Goal: Task Accomplishment & Management: Use online tool/utility

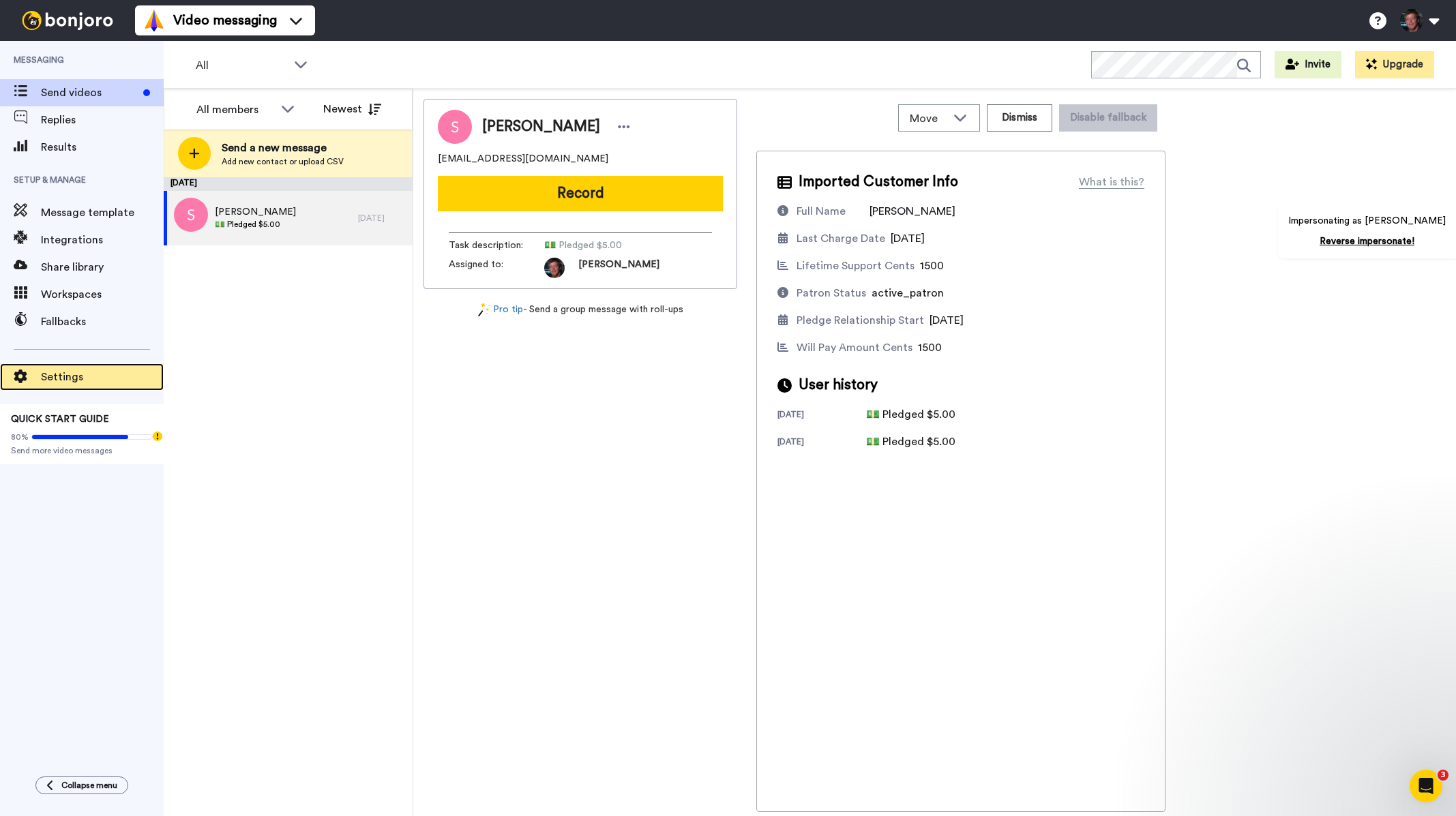
click at [88, 385] on div "Settings" at bounding box center [81, 377] width 163 height 27
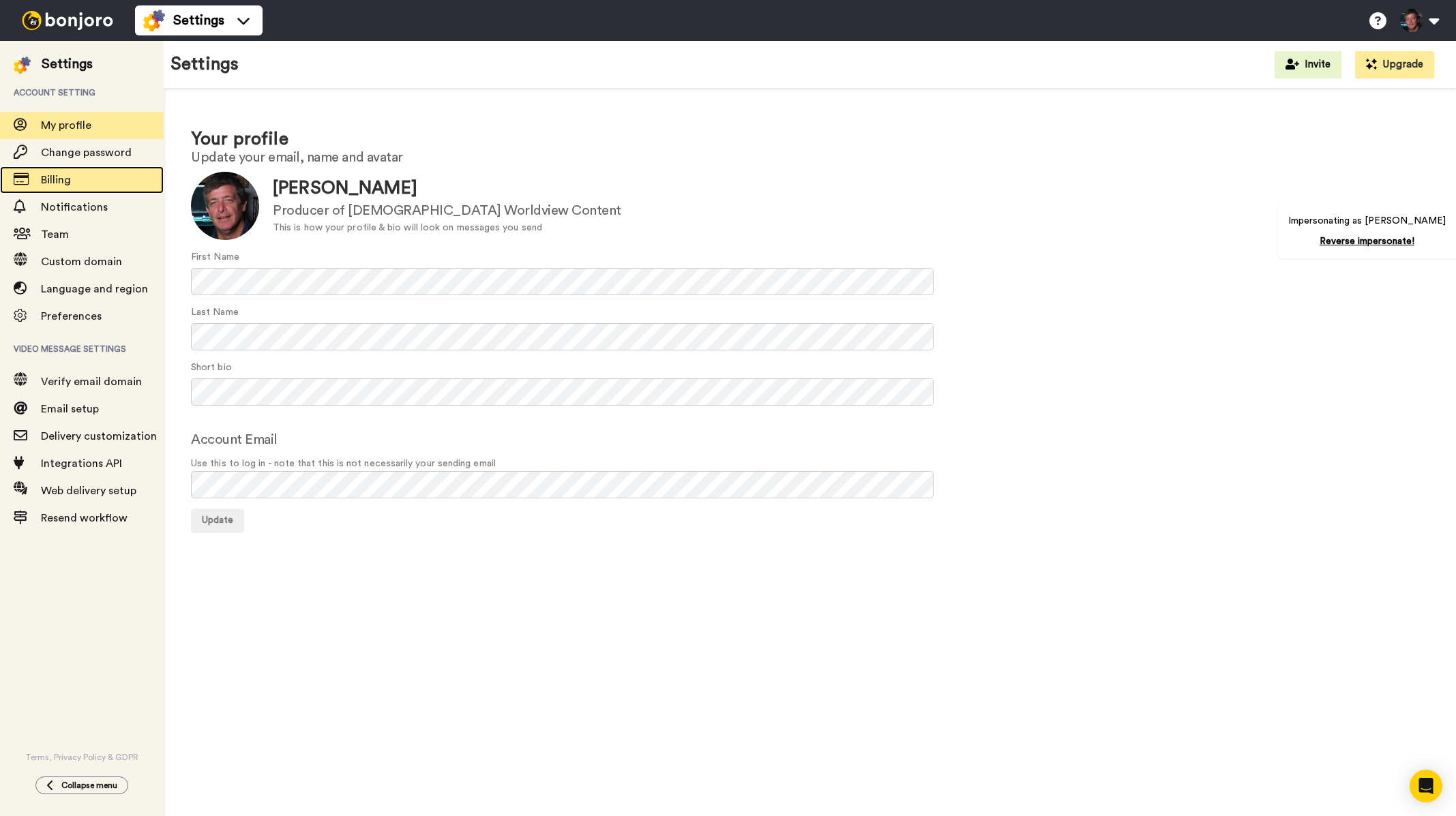
click at [73, 177] on span "Billing" at bounding box center [102, 180] width 123 height 17
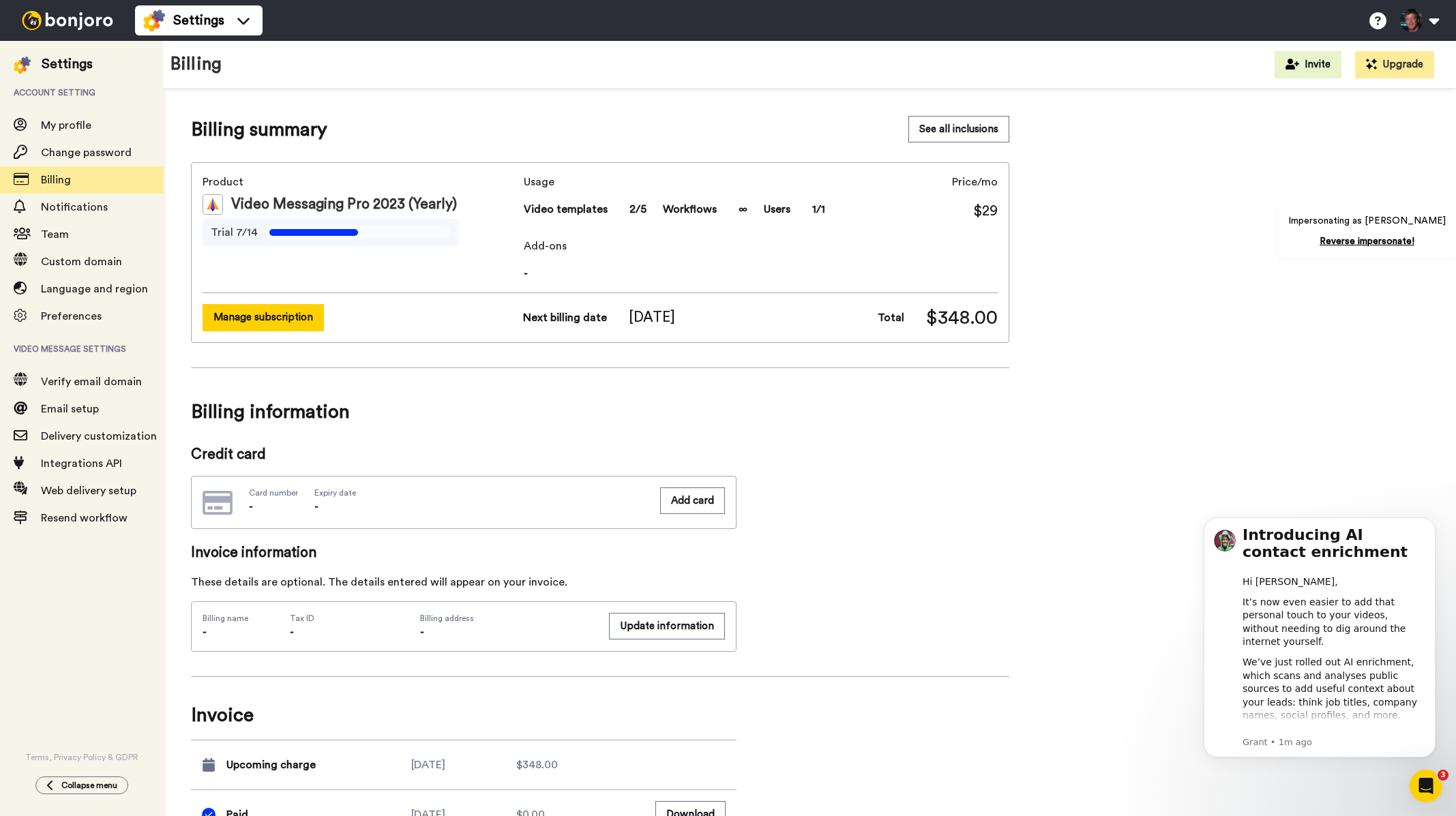
click at [260, 313] on button "Manage subscription" at bounding box center [263, 317] width 122 height 26
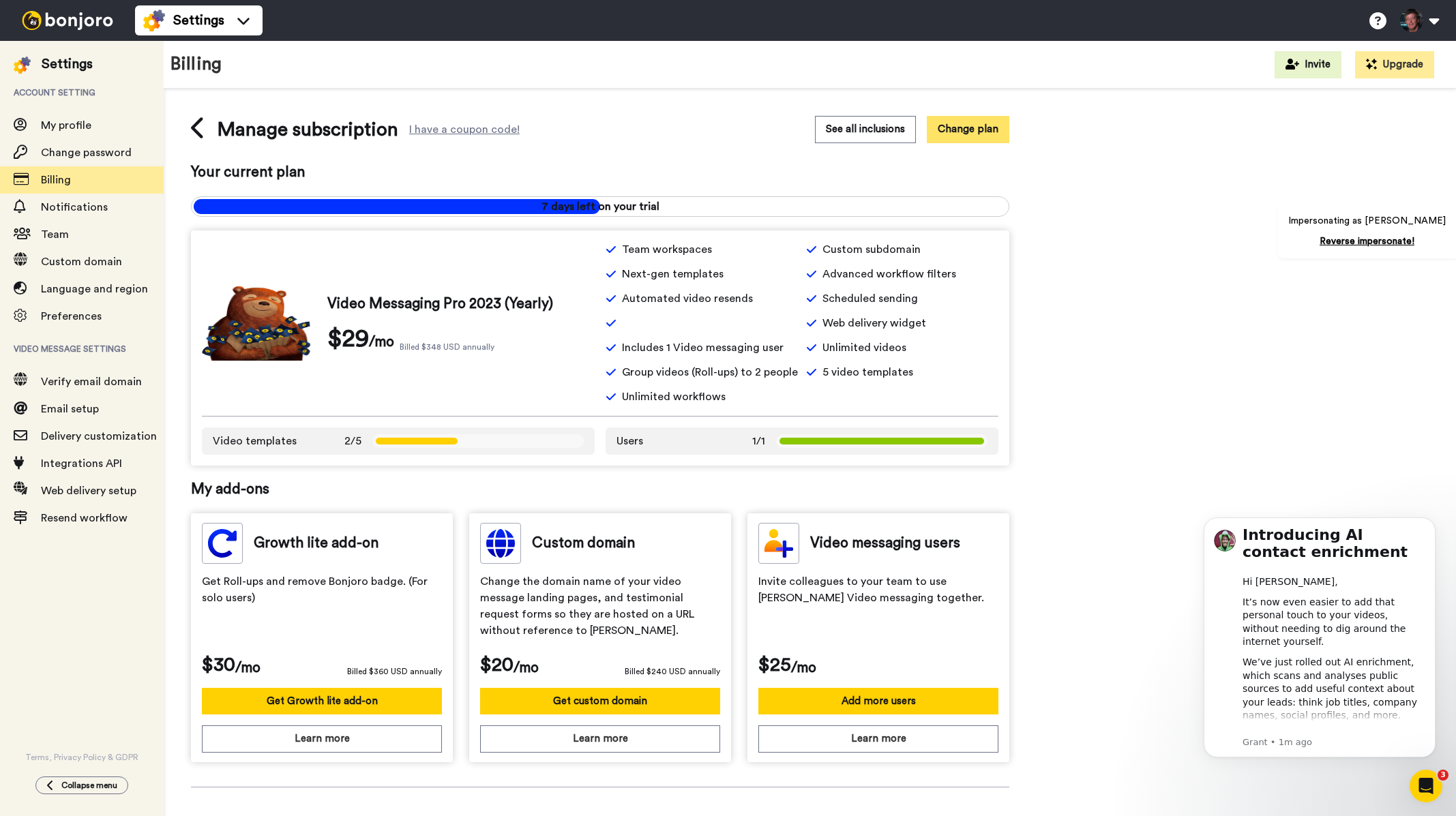
click at [966, 140] on button "Change plan" at bounding box center [968, 129] width 83 height 26
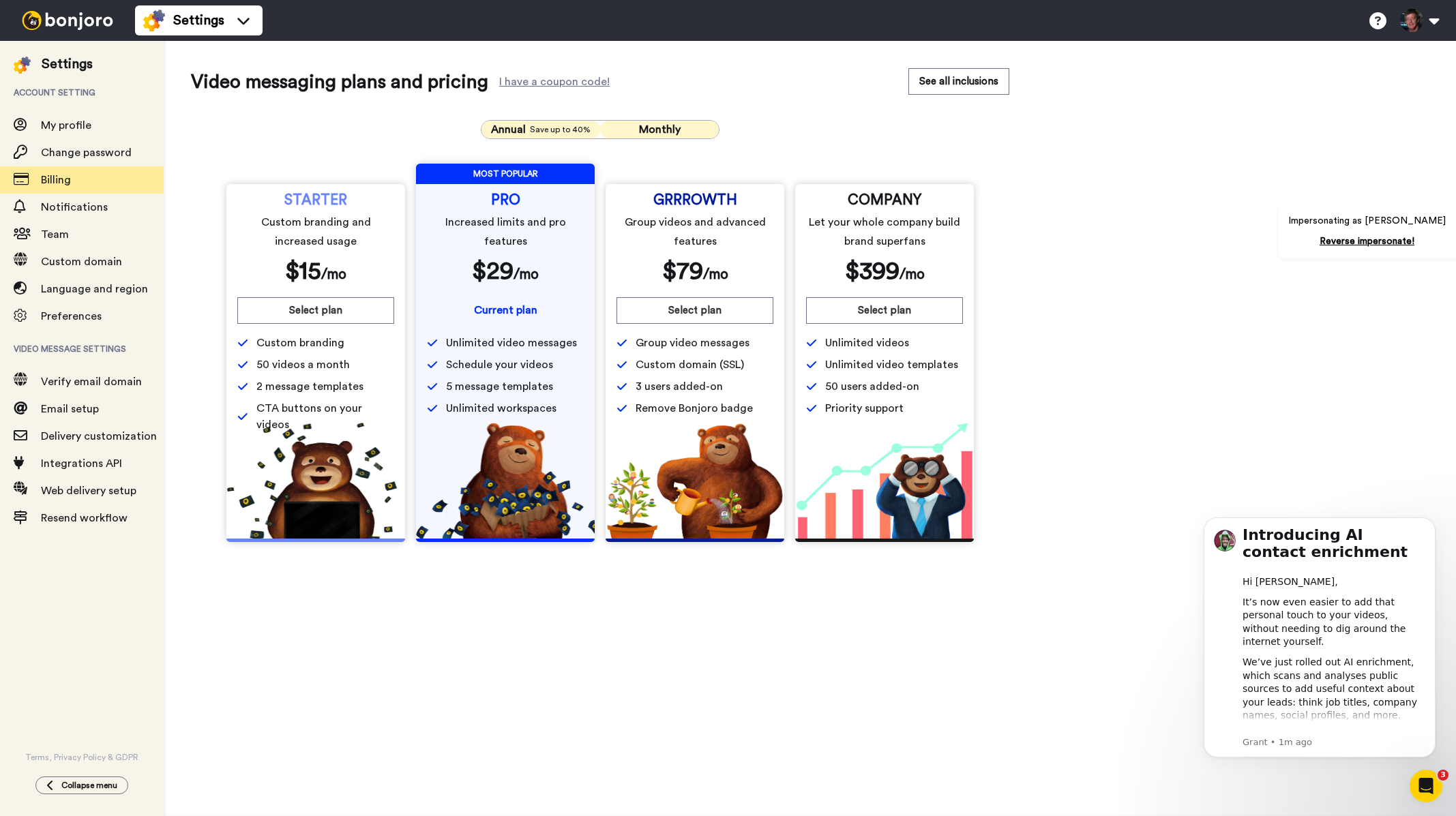
click at [668, 126] on span "Monthly" at bounding box center [660, 130] width 42 height 11
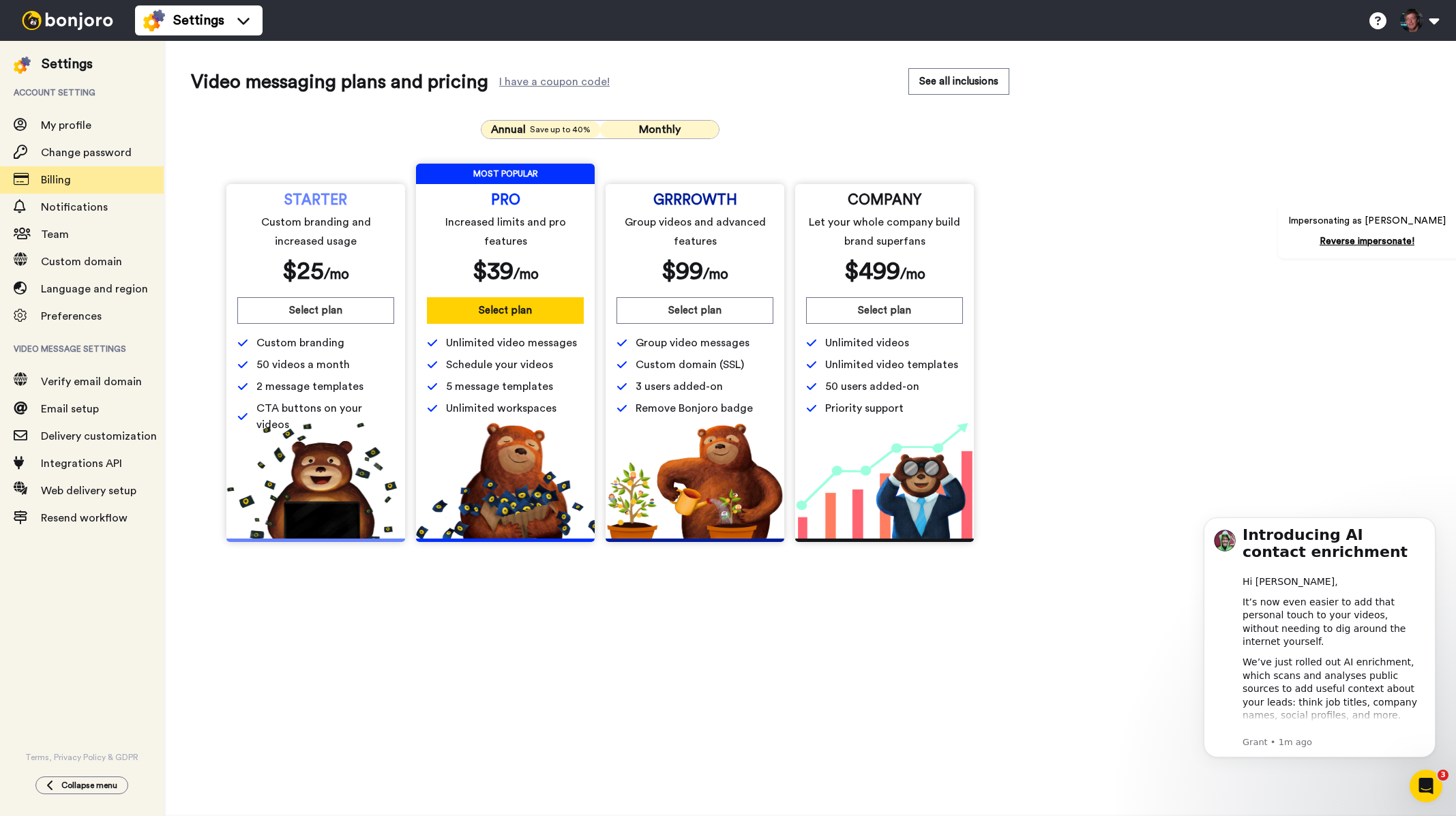
click at [526, 133] on span "Annual" at bounding box center [508, 130] width 35 height 17
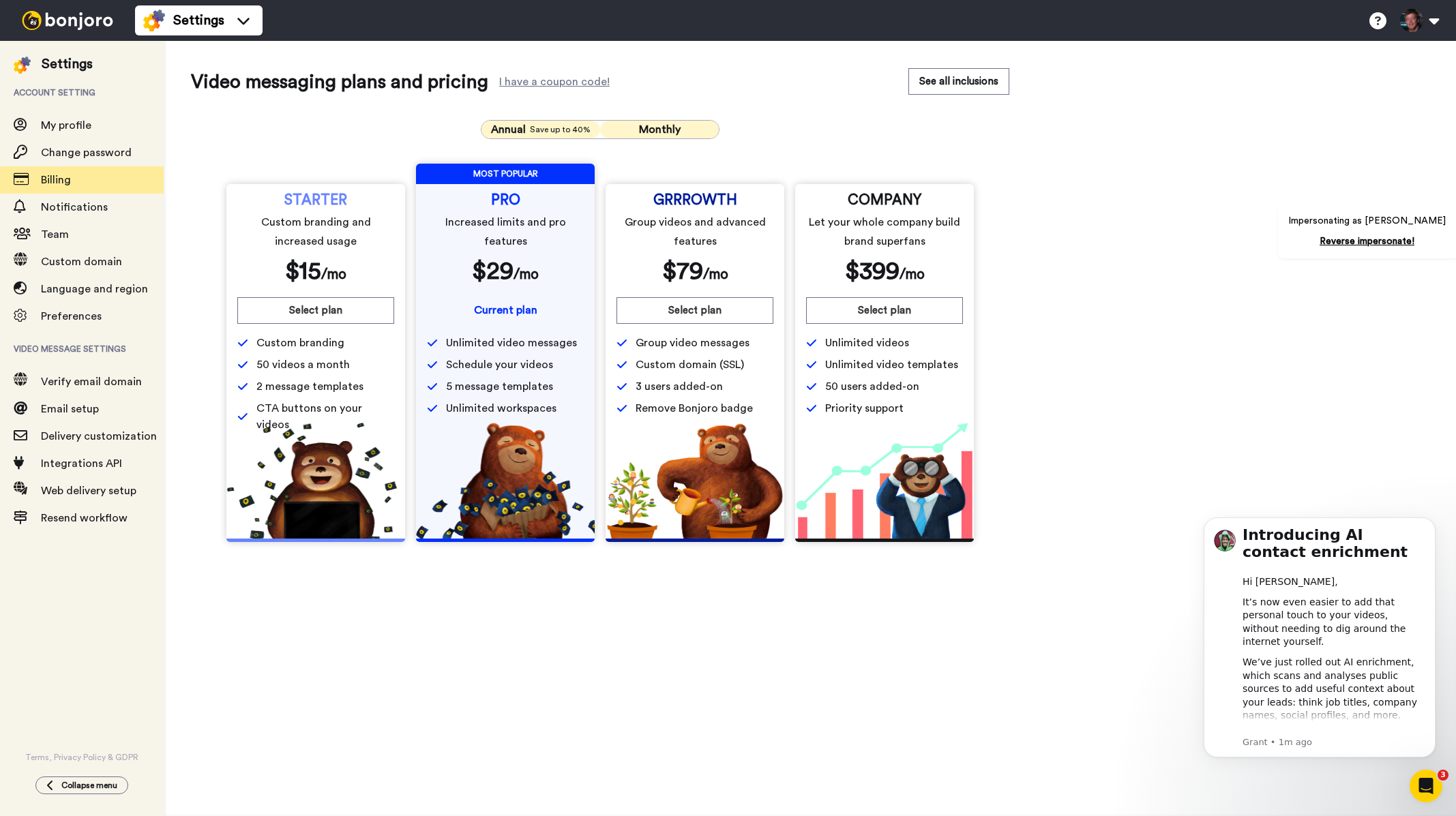
click at [663, 129] on span "Monthly" at bounding box center [660, 130] width 42 height 11
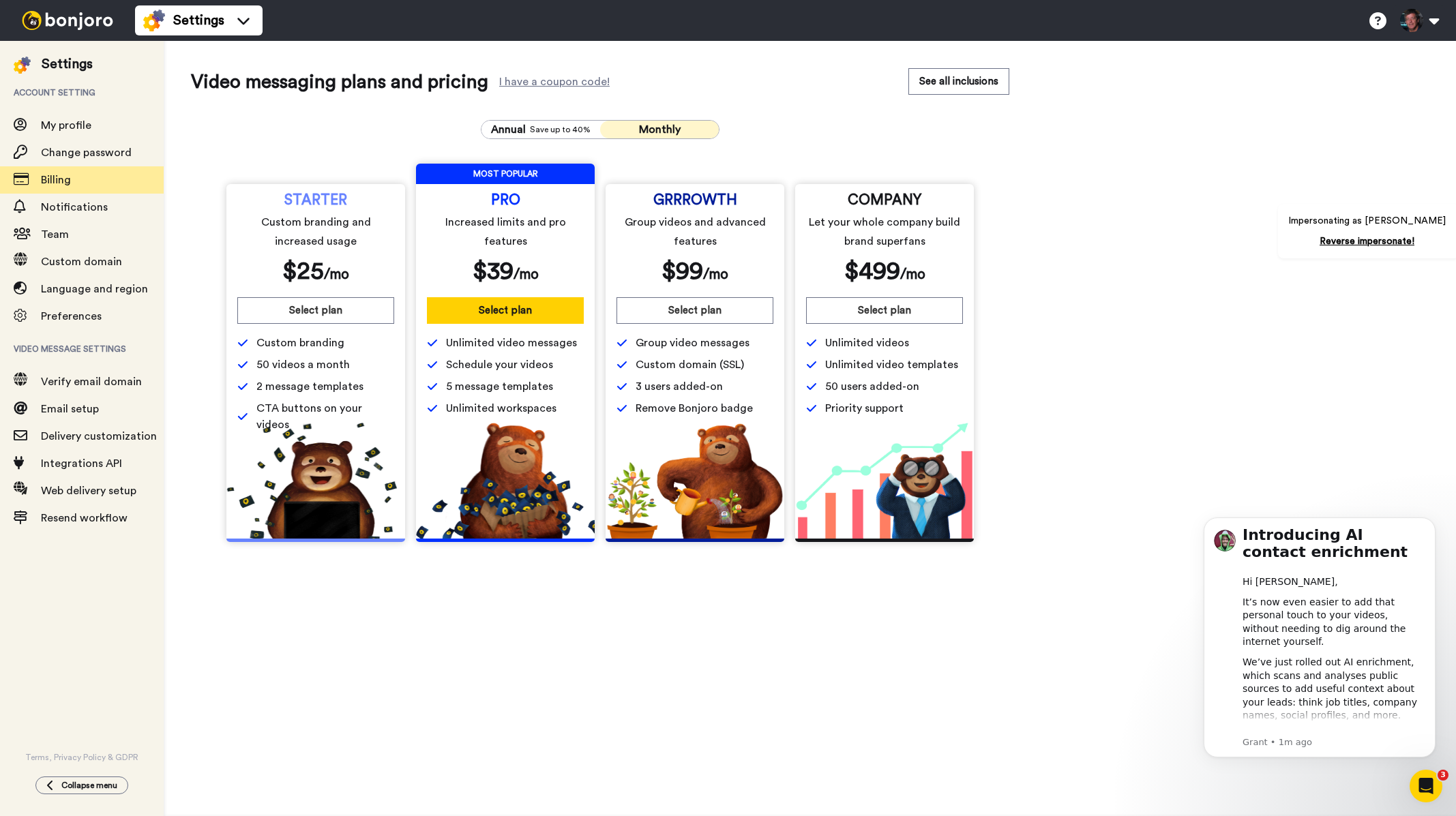
drag, startPoint x: 549, startPoint y: 132, endPoint x: 685, endPoint y: 125, distance: 136.2
click at [549, 131] on span "Save up to 40%" at bounding box center [560, 130] width 60 height 11
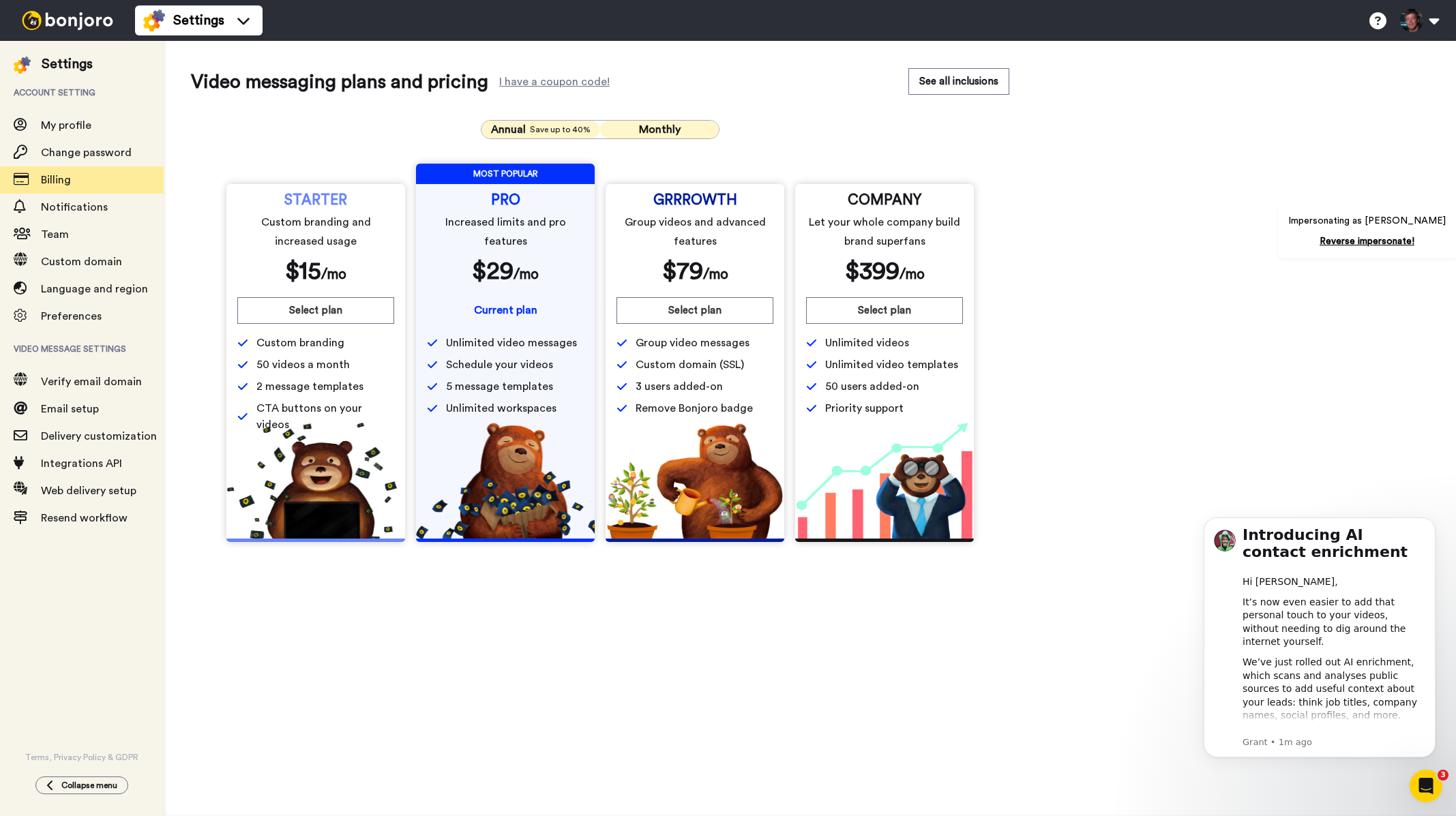
click at [690, 124] on button "Monthly" at bounding box center [659, 130] width 119 height 18
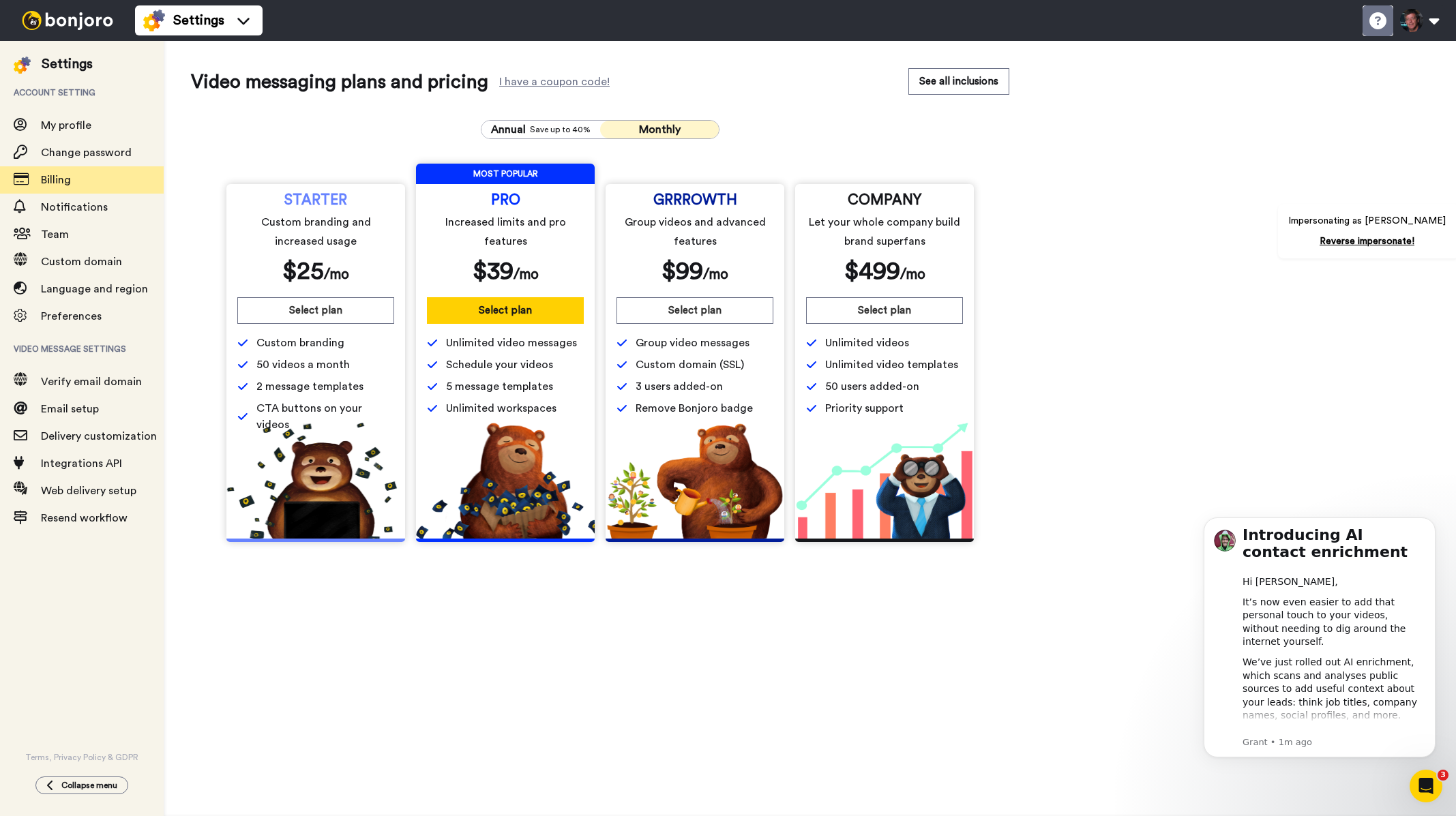
click at [1377, 20] on icon at bounding box center [1378, 21] width 17 height 17
click at [197, 24] on span "Settings" at bounding box center [199, 20] width 51 height 19
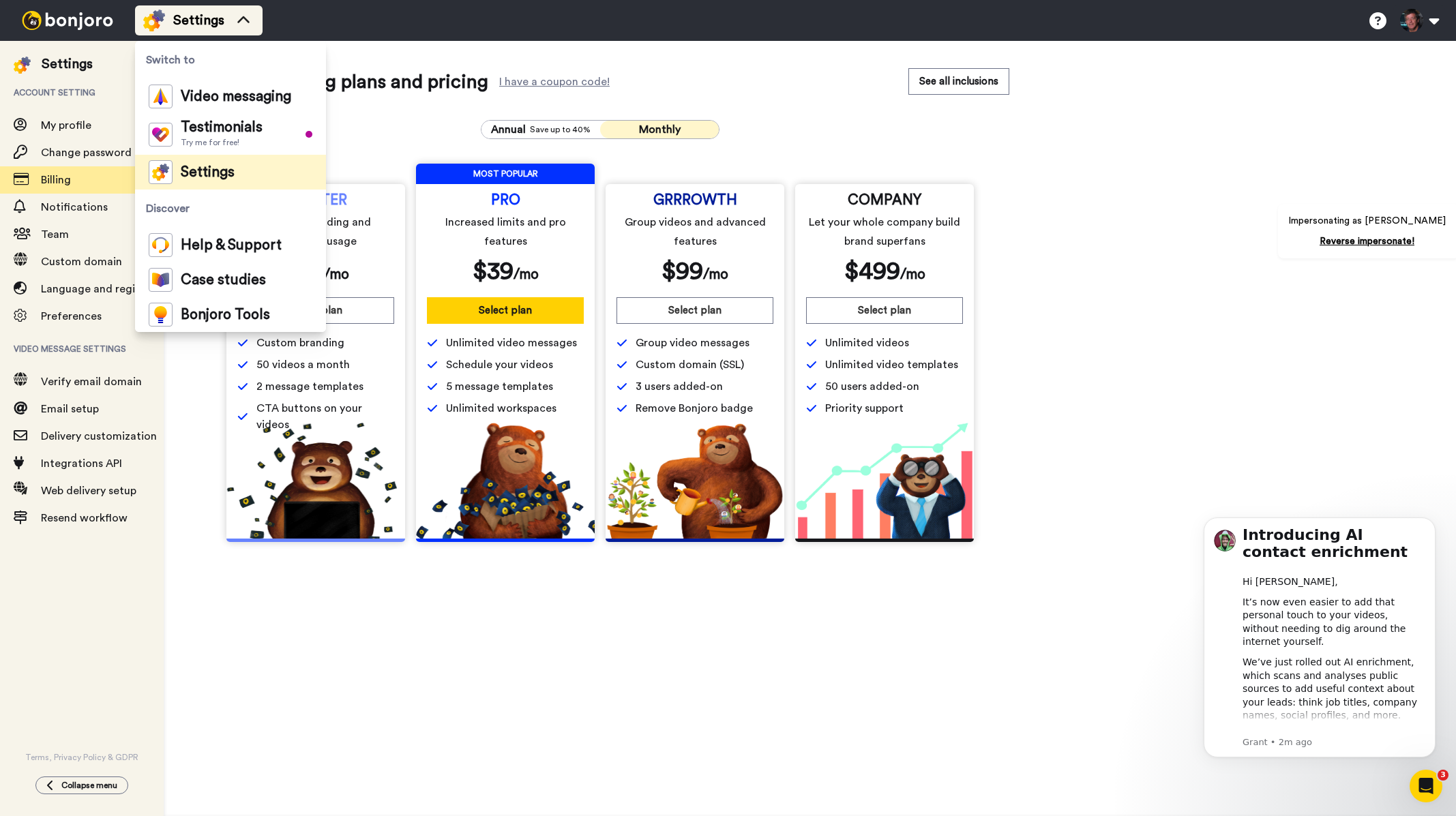
click at [203, 15] on span "Settings" at bounding box center [199, 20] width 51 height 19
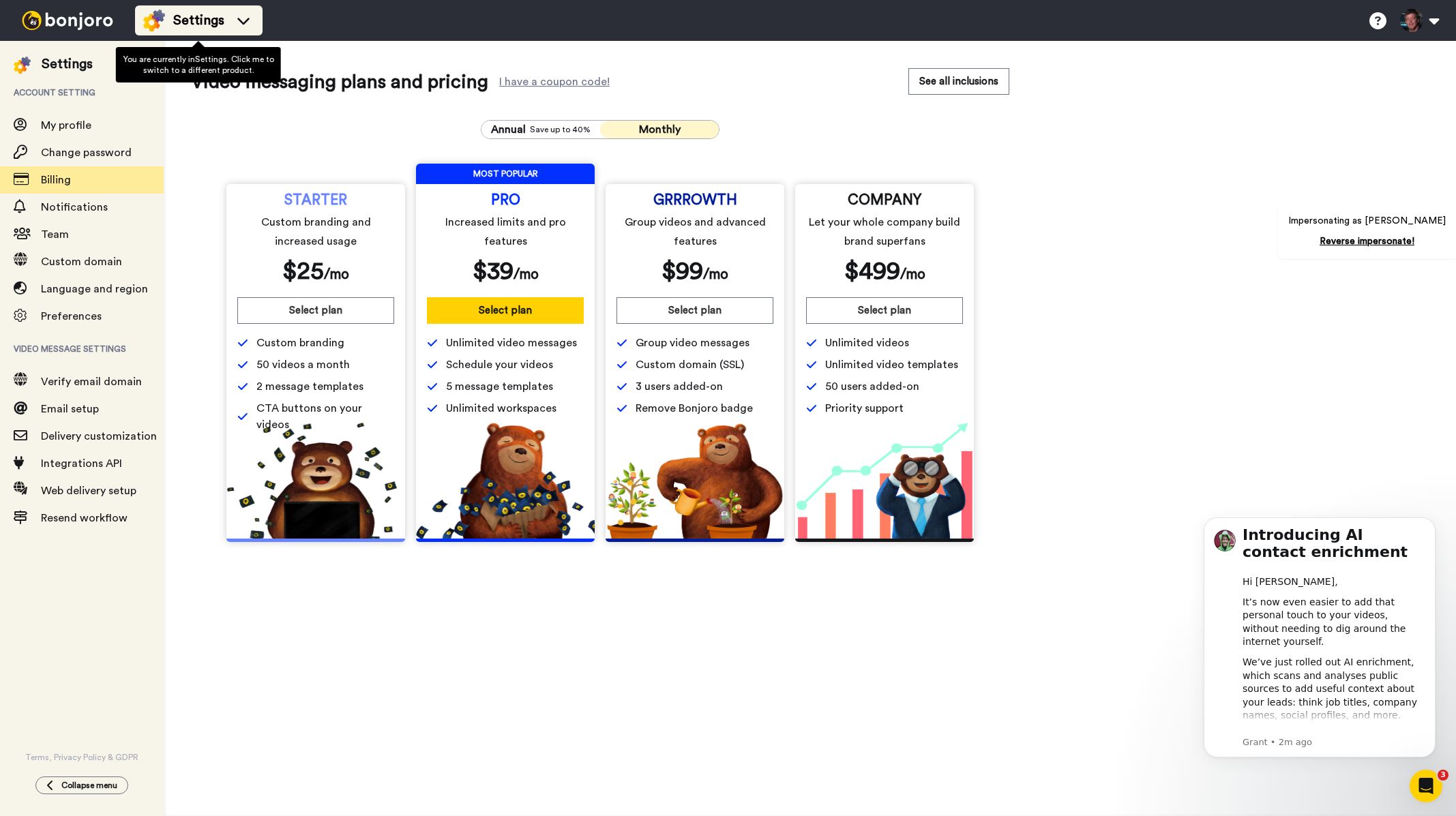
click at [229, 17] on div "Settings" at bounding box center [199, 20] width 111 height 22
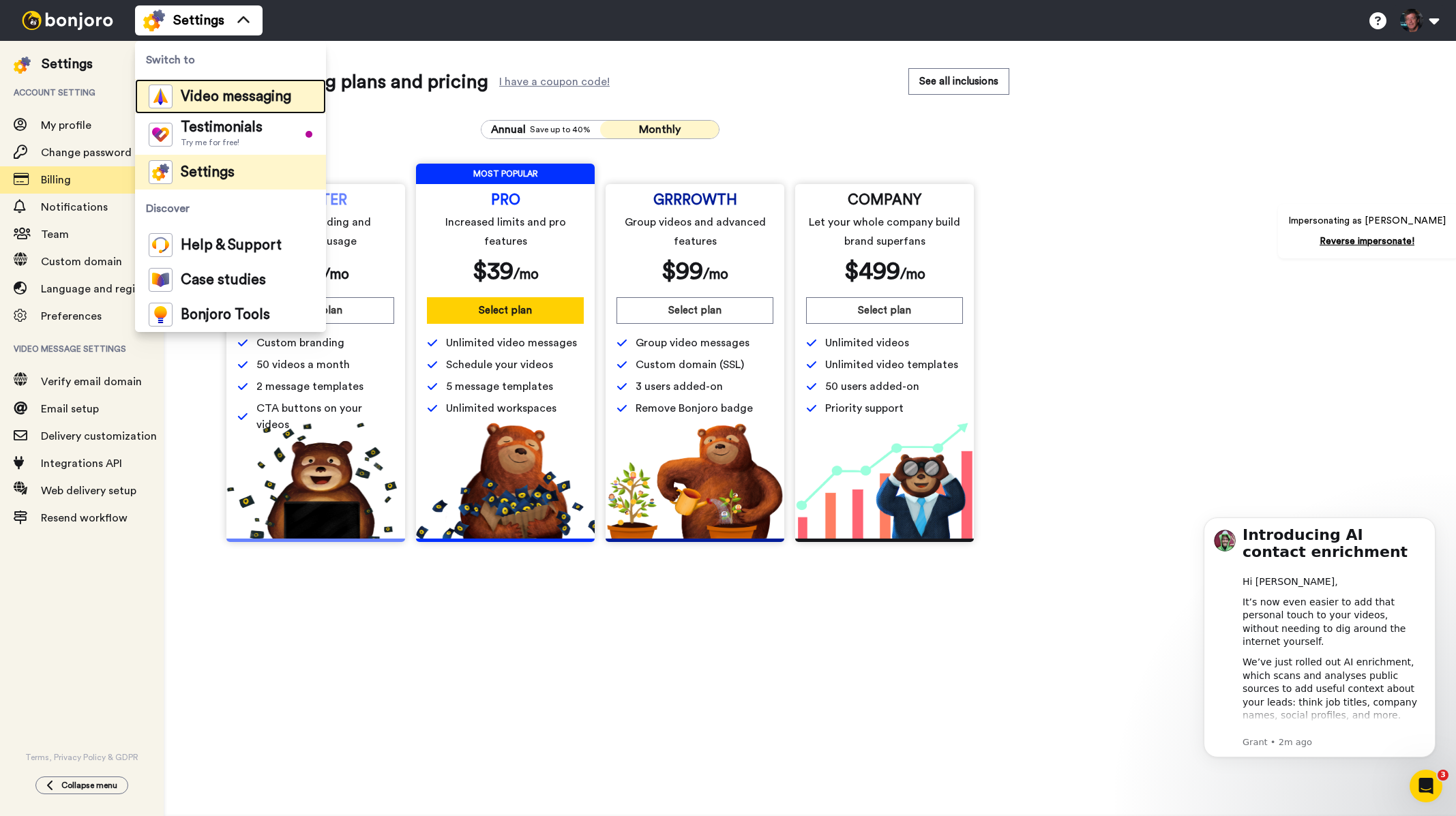
click at [235, 101] on span "Video messaging" at bounding box center [236, 97] width 111 height 14
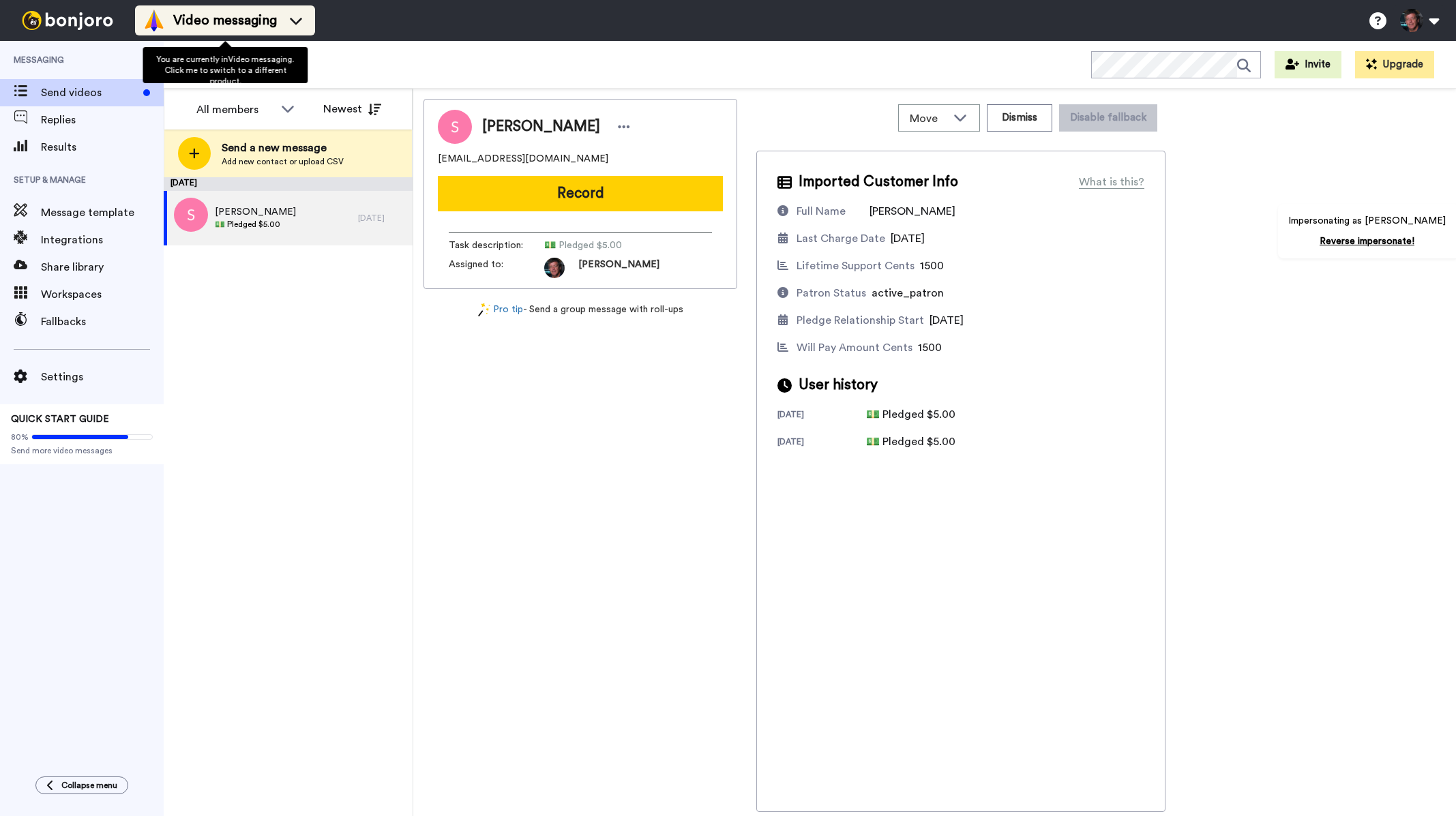
click at [264, 24] on span "Video messaging" at bounding box center [225, 20] width 104 height 19
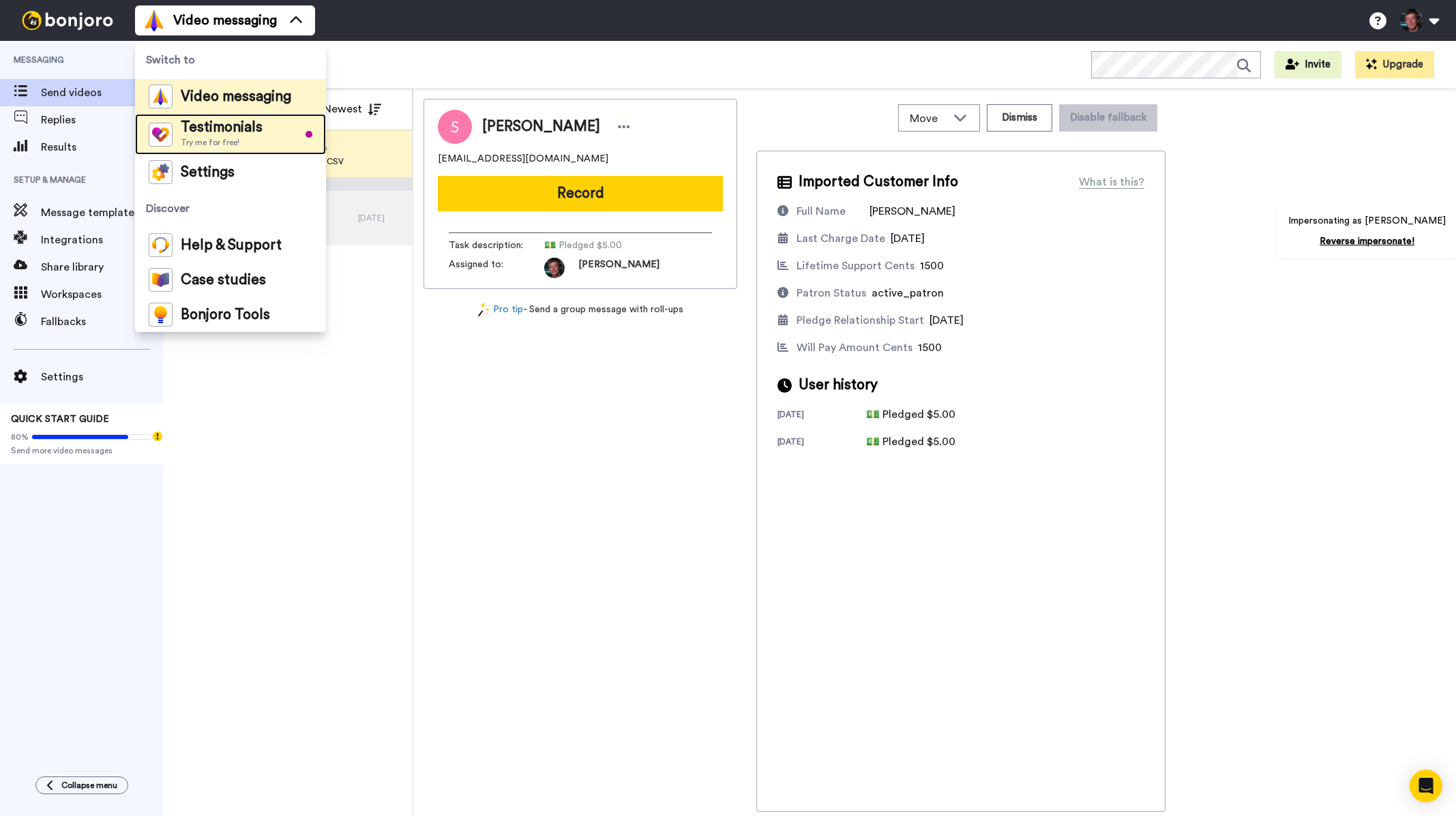
click at [250, 131] on span "Testimonials" at bounding box center [222, 128] width 82 height 14
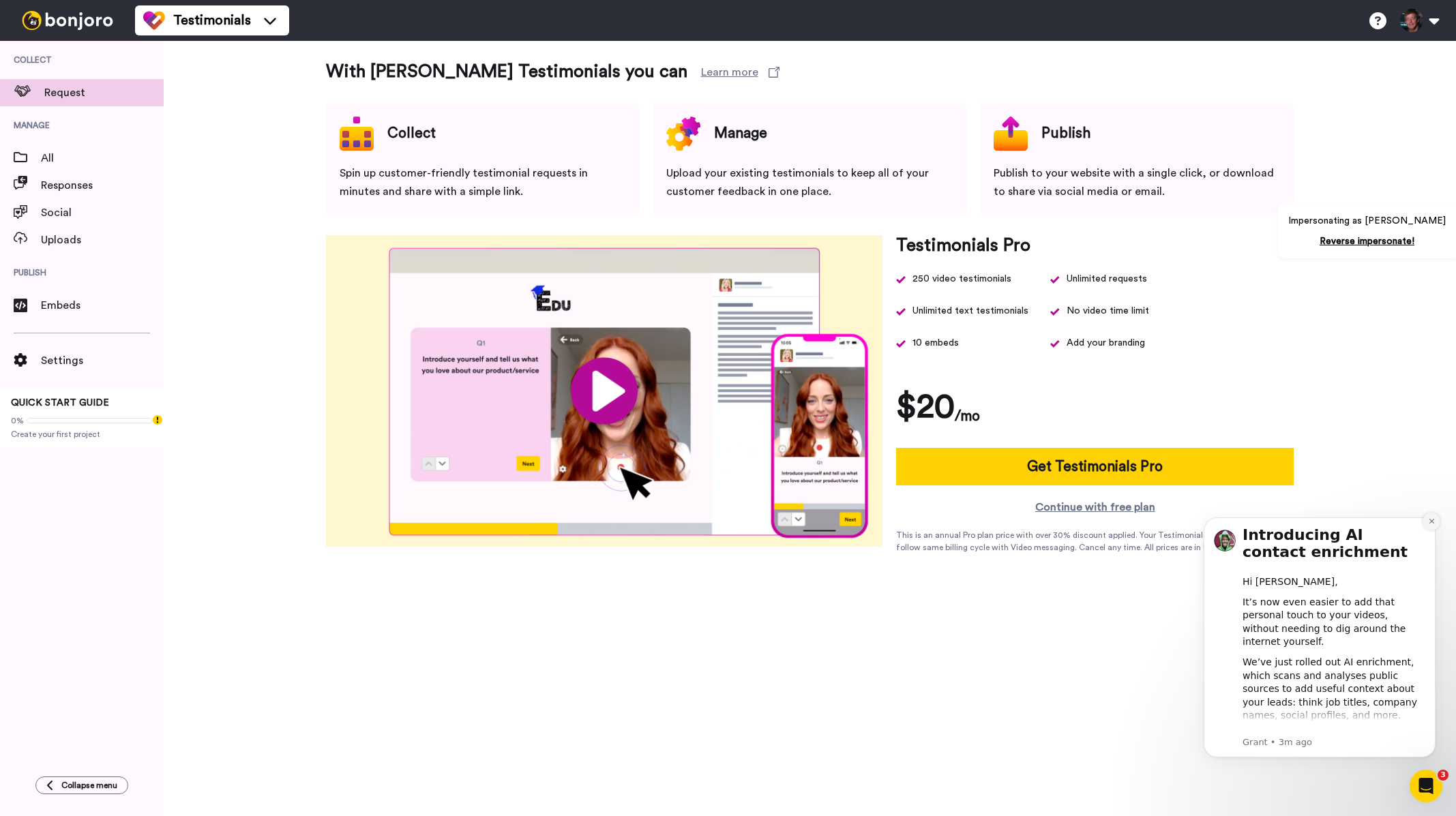
click at [1438, 525] on button "Dismiss notification" at bounding box center [1432, 522] width 18 height 18
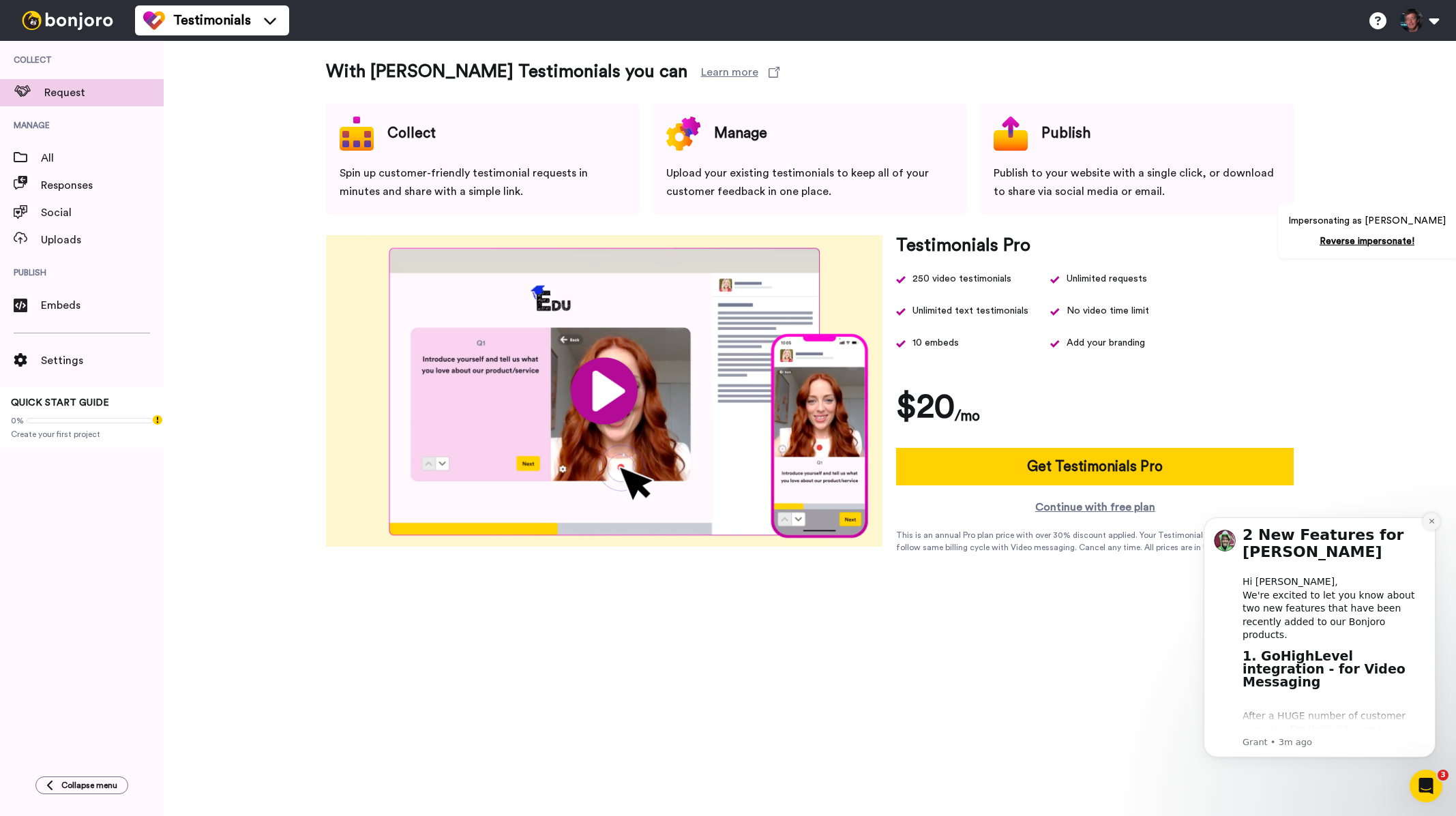
click at [1431, 521] on icon "Dismiss notification" at bounding box center [1431, 521] width 5 height 5
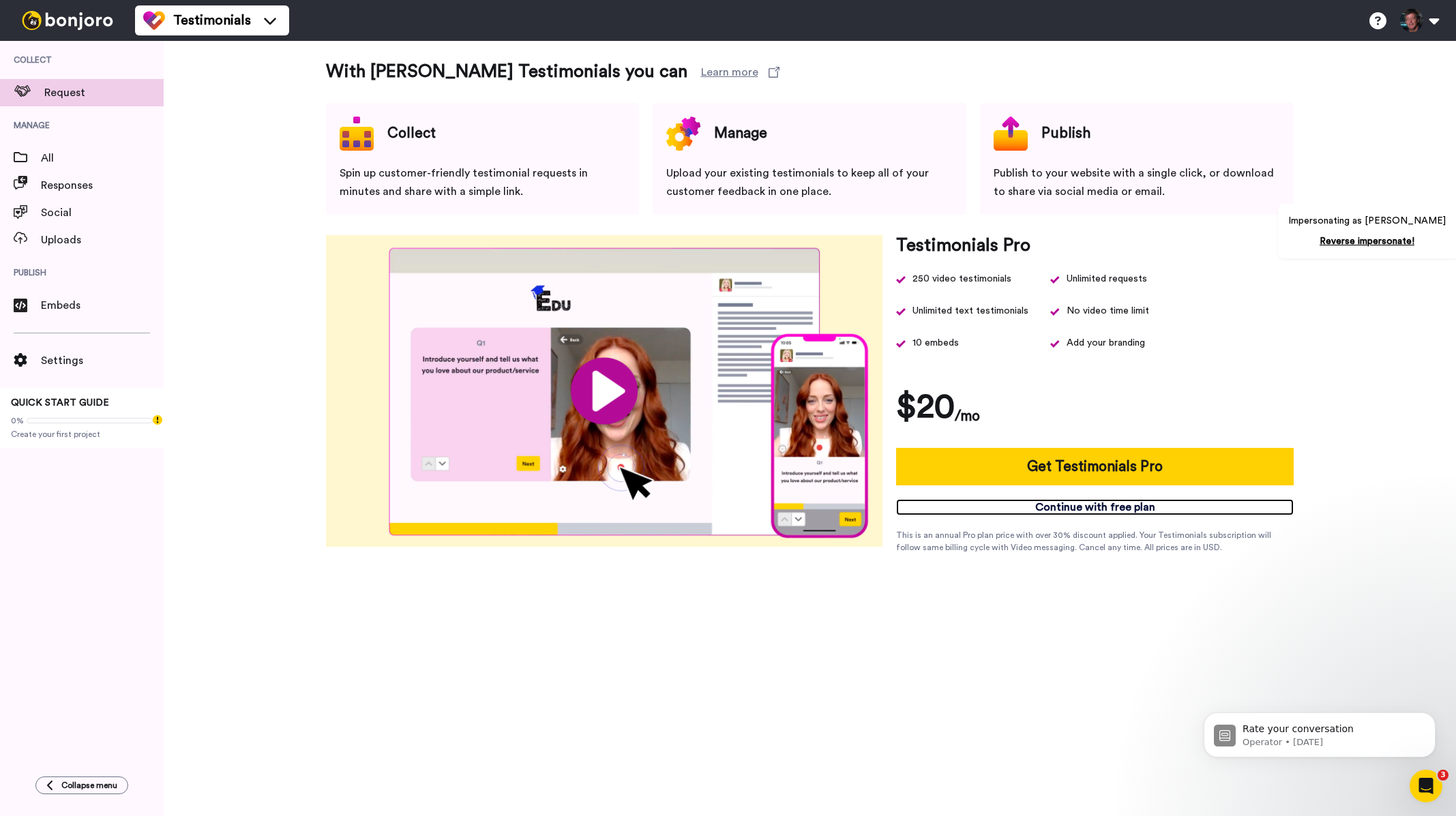
click at [1130, 508] on link "Continue with free plan" at bounding box center [1095, 507] width 398 height 17
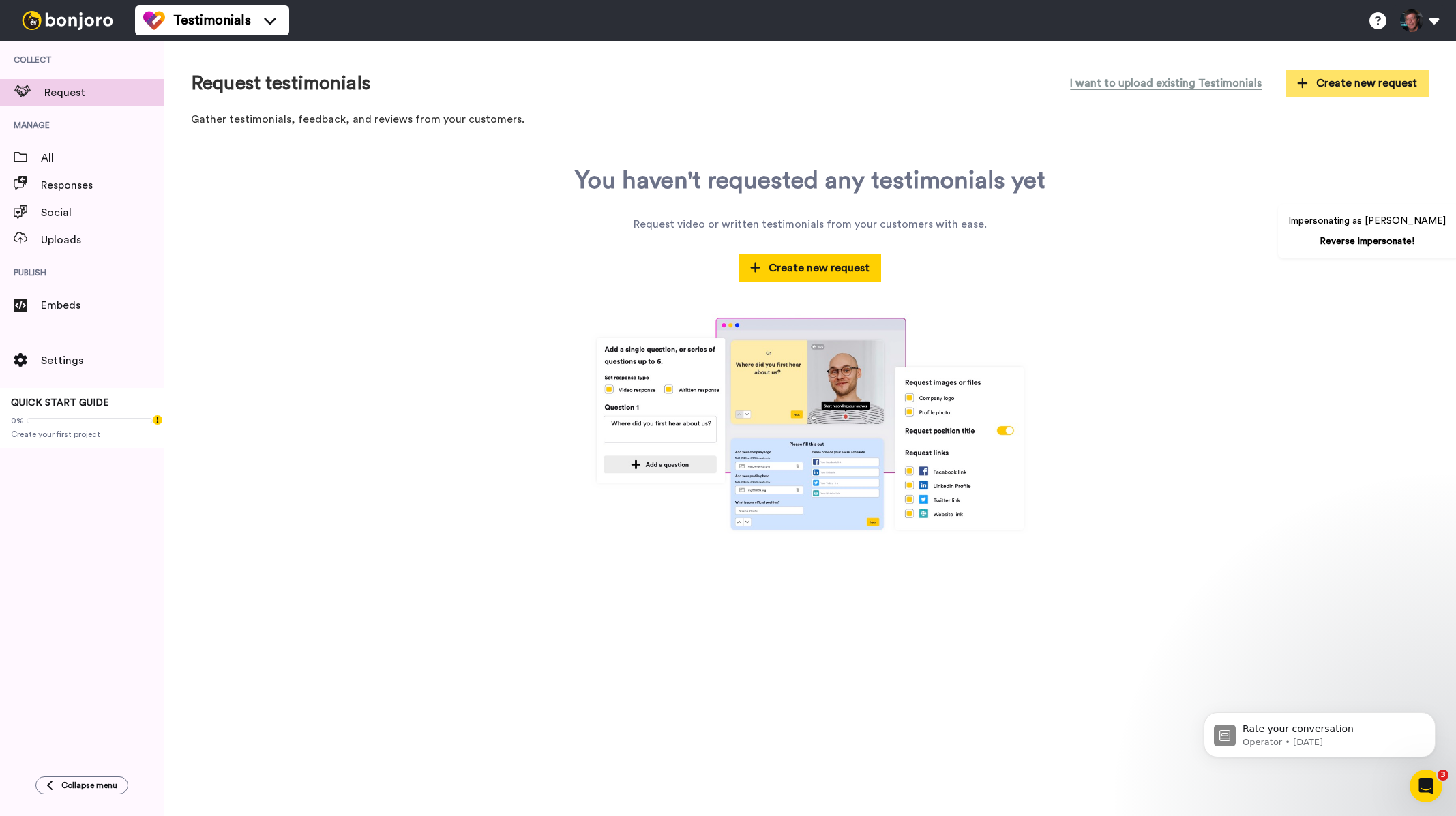
click at [1363, 81] on span "Create new request" at bounding box center [1357, 83] width 120 height 17
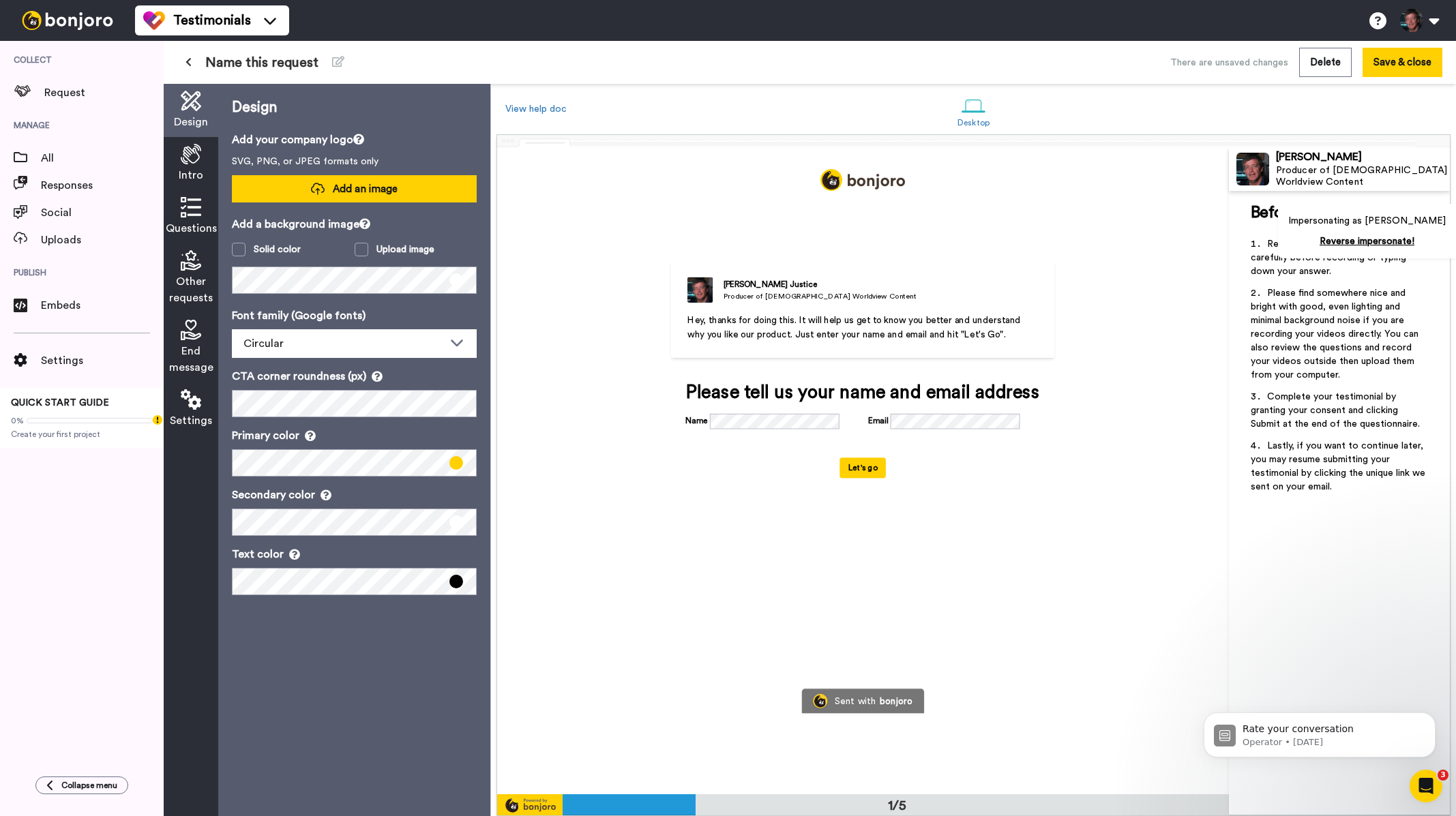
click at [363, 186] on span "Add an image" at bounding box center [365, 189] width 65 height 15
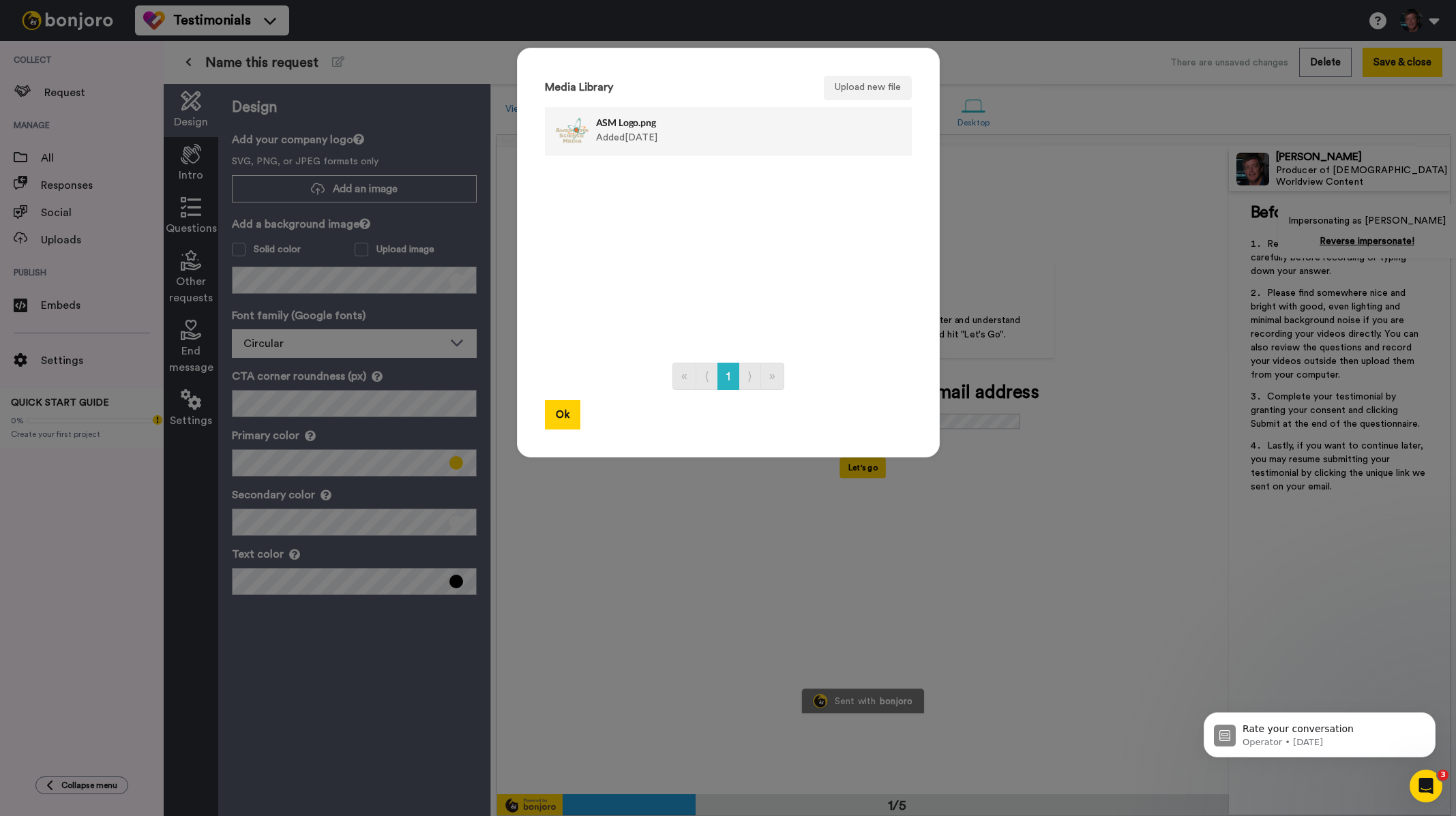
click at [633, 120] on h4 "ASM Logo.png" at bounding box center [713, 122] width 235 height 10
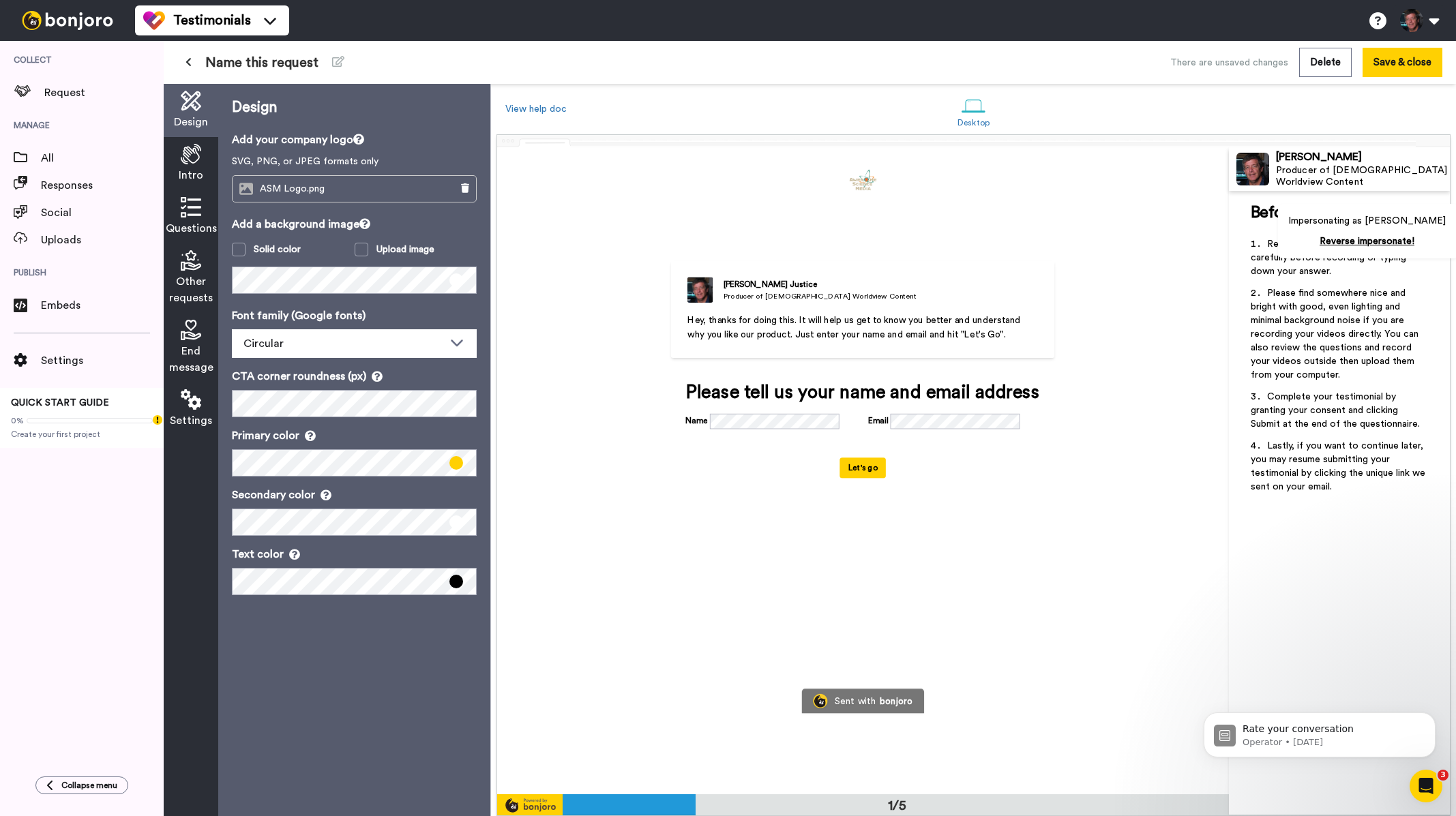
click at [200, 158] on icon at bounding box center [191, 154] width 20 height 20
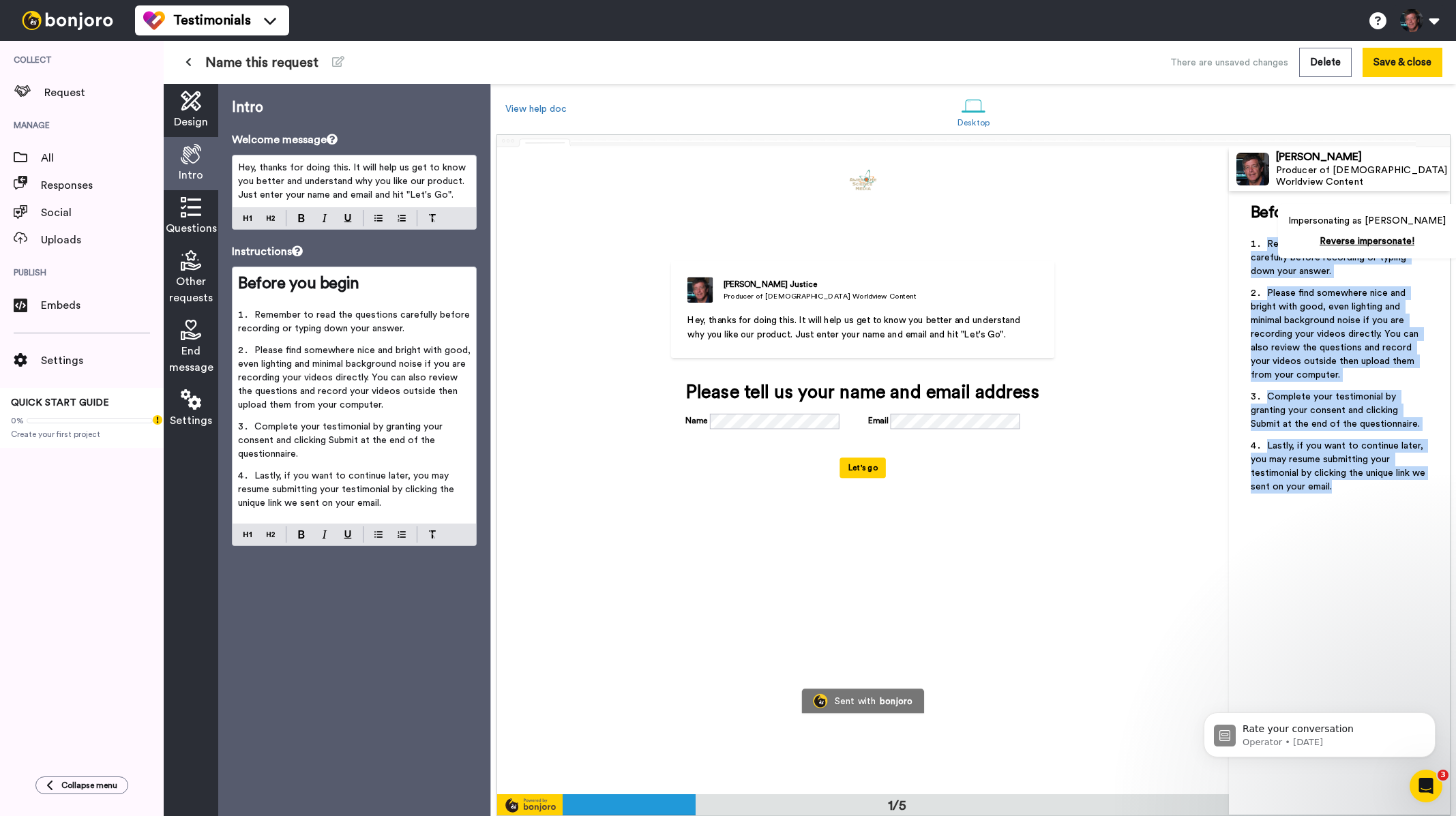
drag, startPoint x: 1352, startPoint y: 488, endPoint x: 1261, endPoint y: 250, distance: 254.8
click at [1259, 247] on ol "Remember to read the questions carefully before recording or typing down your a…" at bounding box center [1339, 369] width 177 height 265
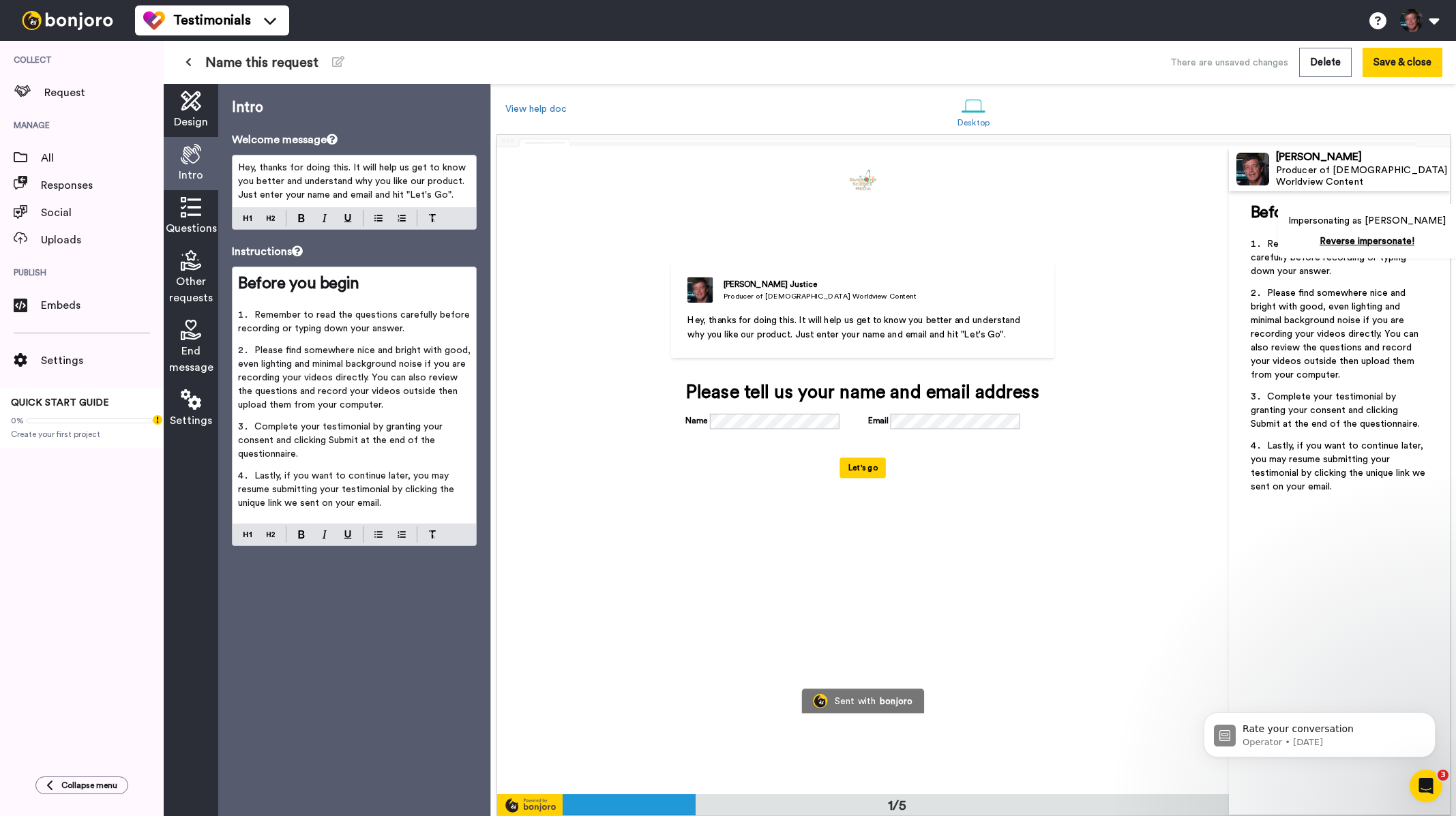
drag, startPoint x: 280, startPoint y: 367, endPoint x: 286, endPoint y: 375, distance: 10.0
click at [280, 366] on span "Please find somewhere nice and bright with good, even lighting and minimal back…" at bounding box center [355, 377] width 235 height 64
click at [191, 209] on icon at bounding box center [191, 206] width 20 height 20
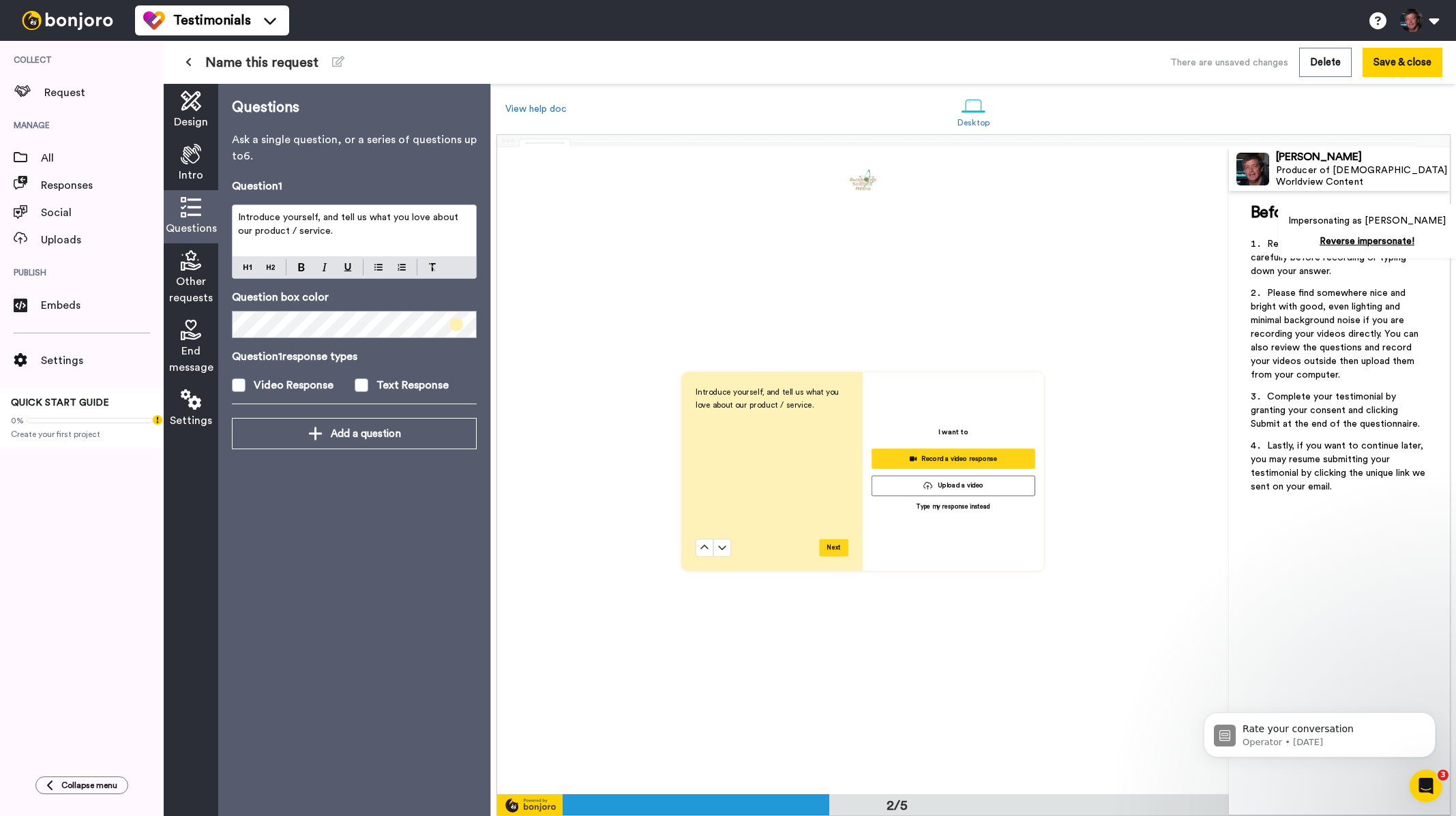
scroll to position [648, 0]
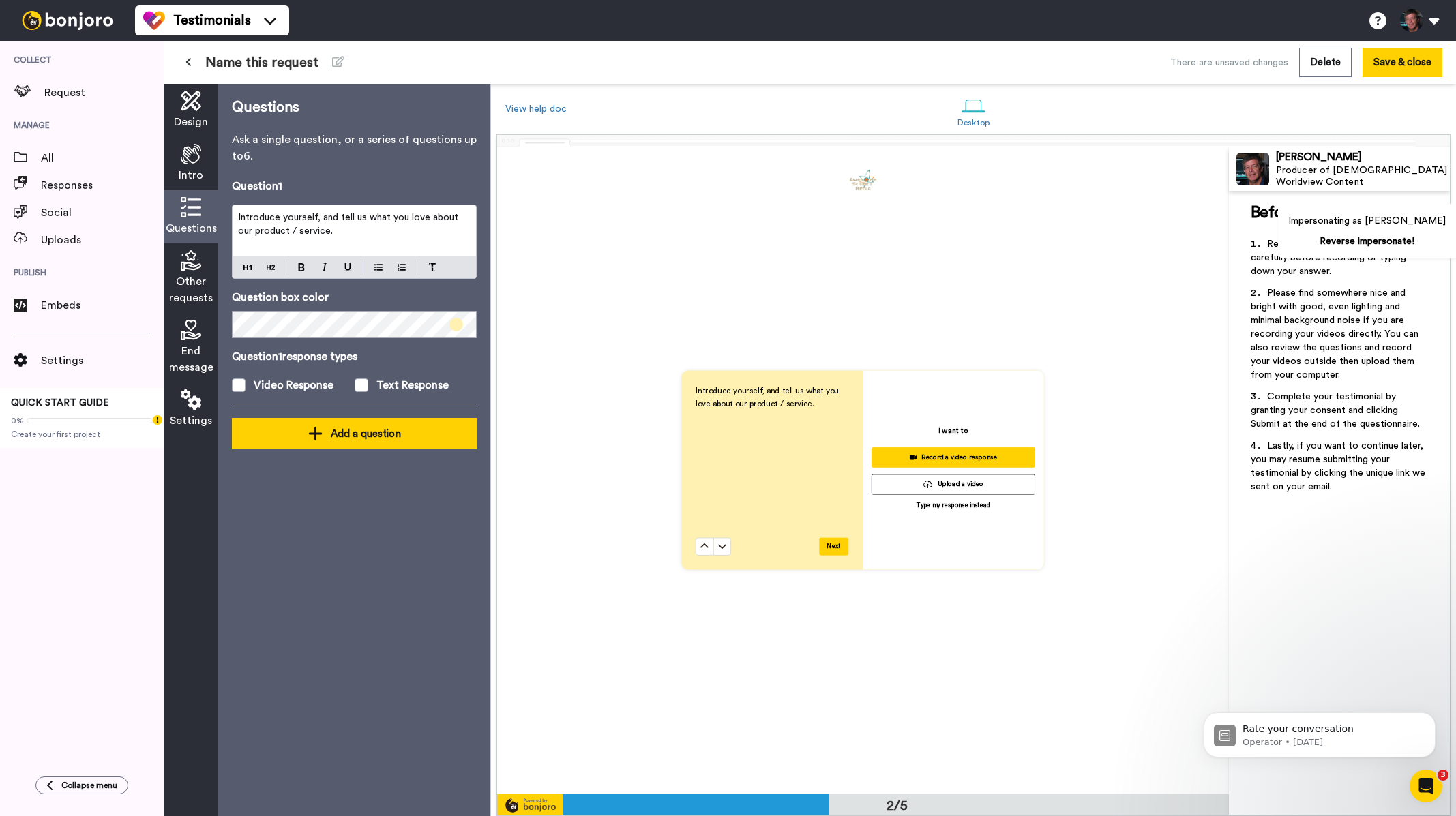
click at [333, 441] on div "Add a question" at bounding box center [354, 434] width 223 height 17
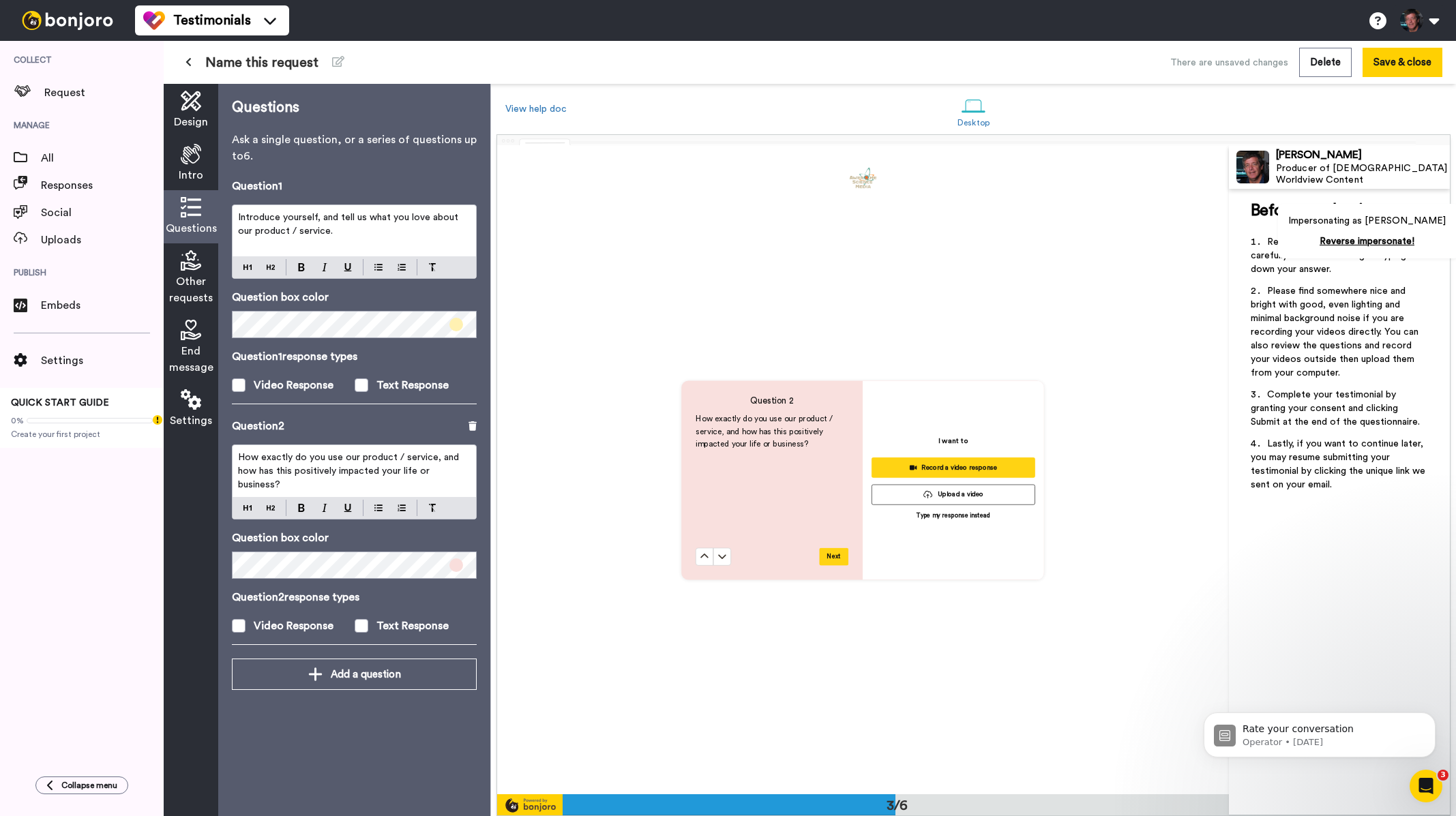
scroll to position [1295, 0]
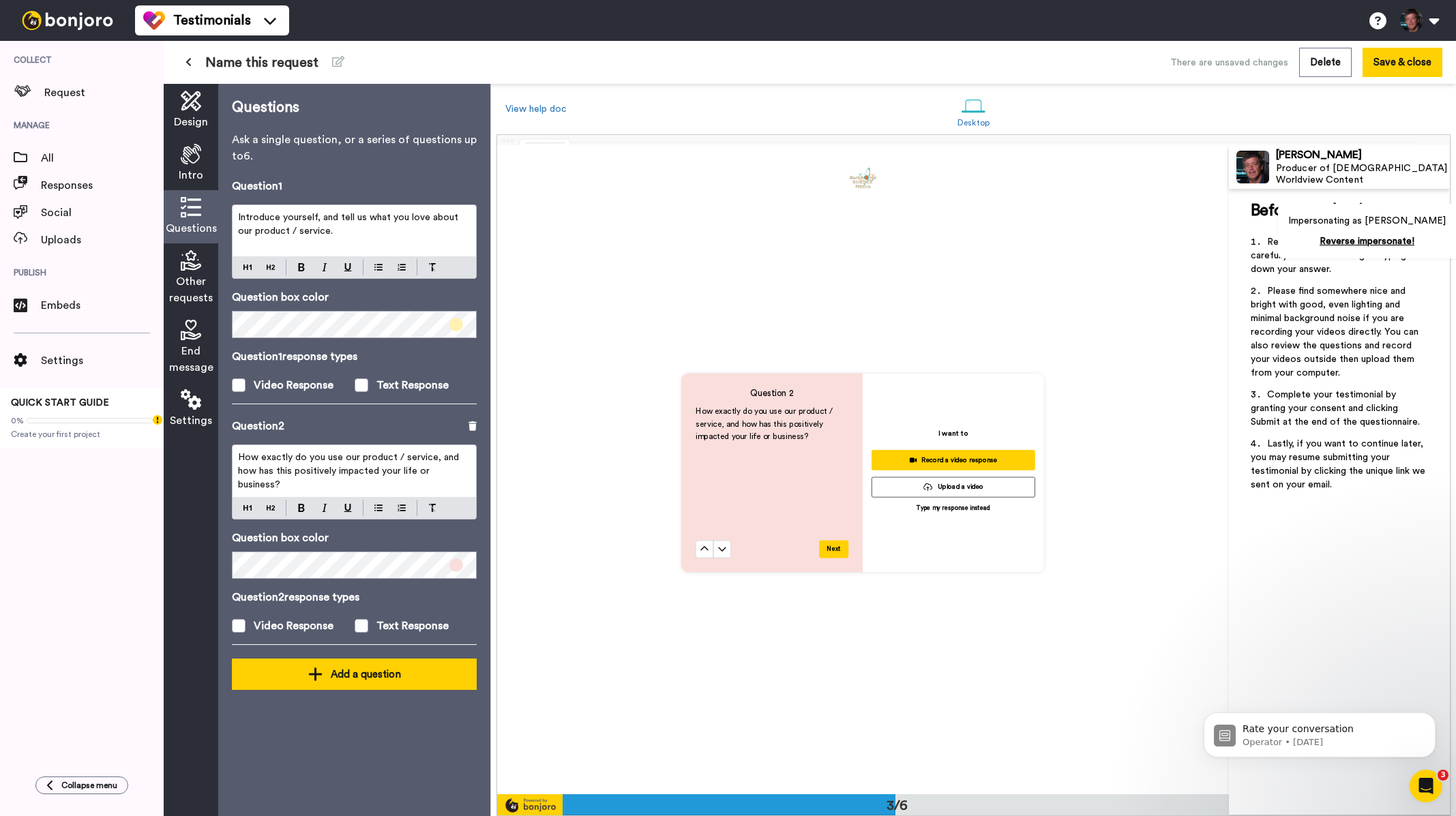
click at [339, 679] on div "Add a question" at bounding box center [354, 674] width 223 height 17
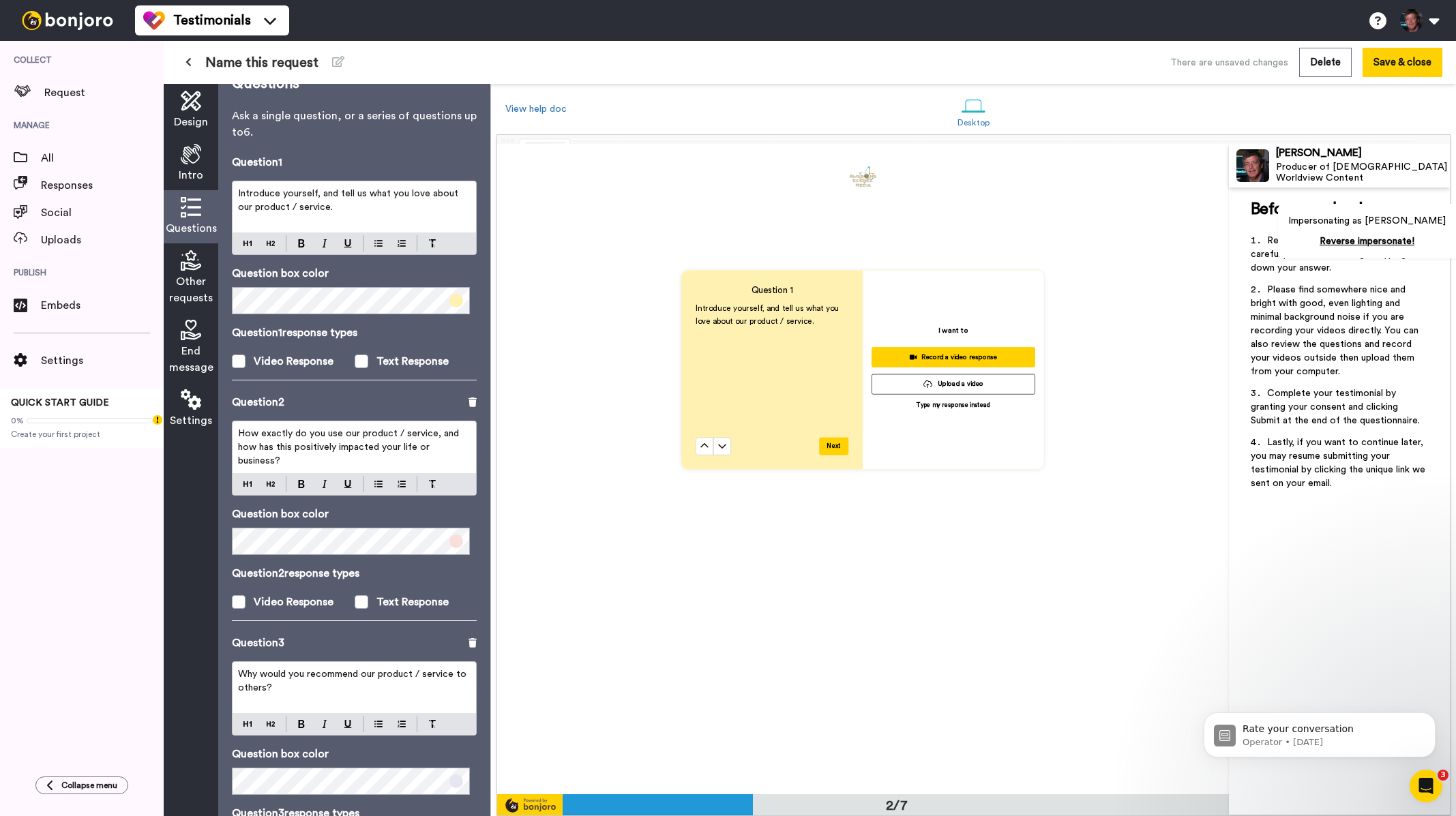
scroll to position [0, 0]
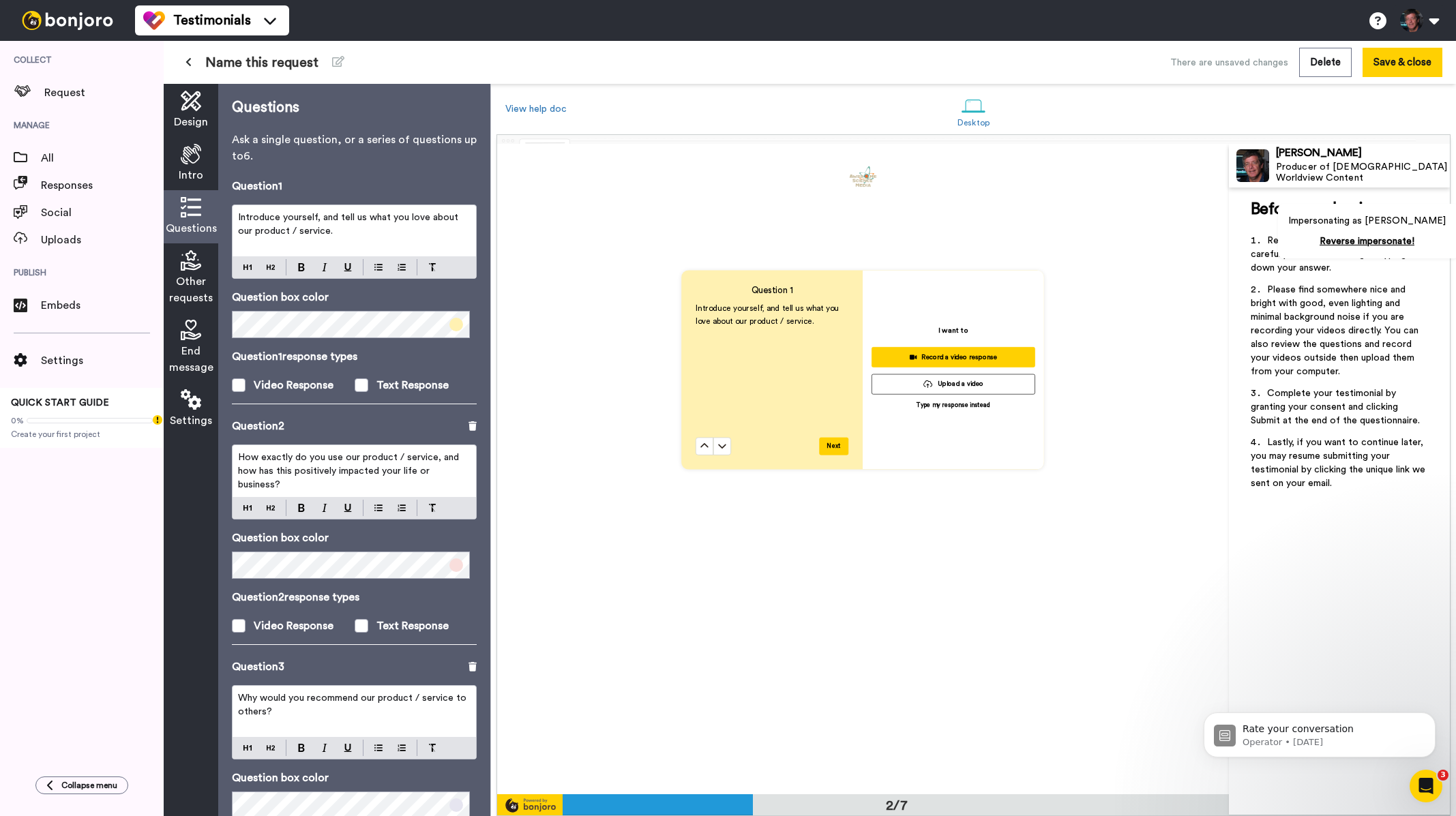
click at [350, 237] on p "Introduce yourself, and tell us what you love about our product / service." at bounding box center [354, 224] width 232 height 27
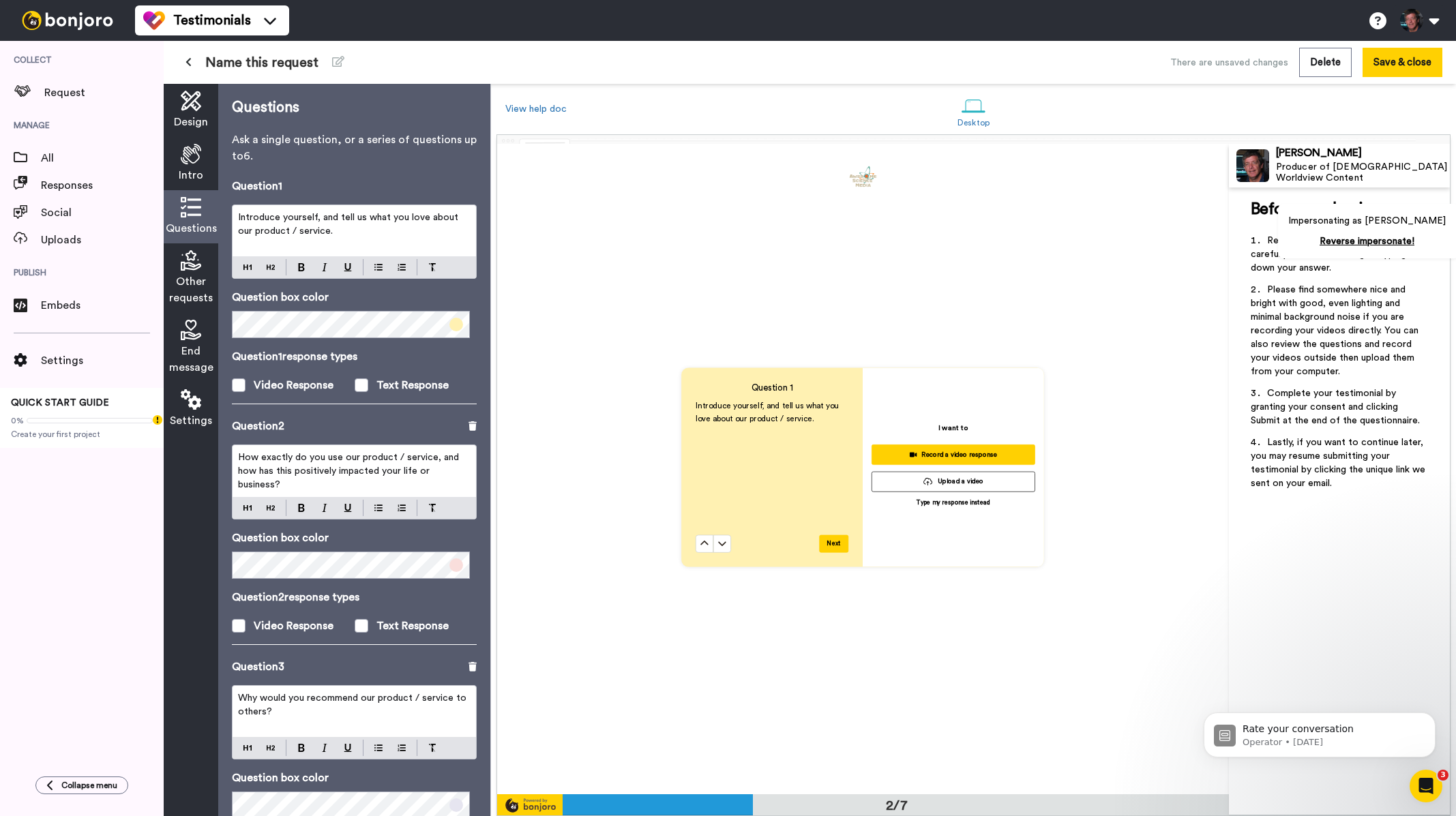
scroll to position [651, 0]
drag, startPoint x: 350, startPoint y: 236, endPoint x: 232, endPoint y: 214, distance: 120.0
click at [232, 214] on div "Introduce yourself, and tell us what you love about our product / service." at bounding box center [354, 231] width 243 height 51
click at [371, 470] on span "How exactly do you use our product / service, and how has this positively impac…" at bounding box center [350, 471] width 224 height 37
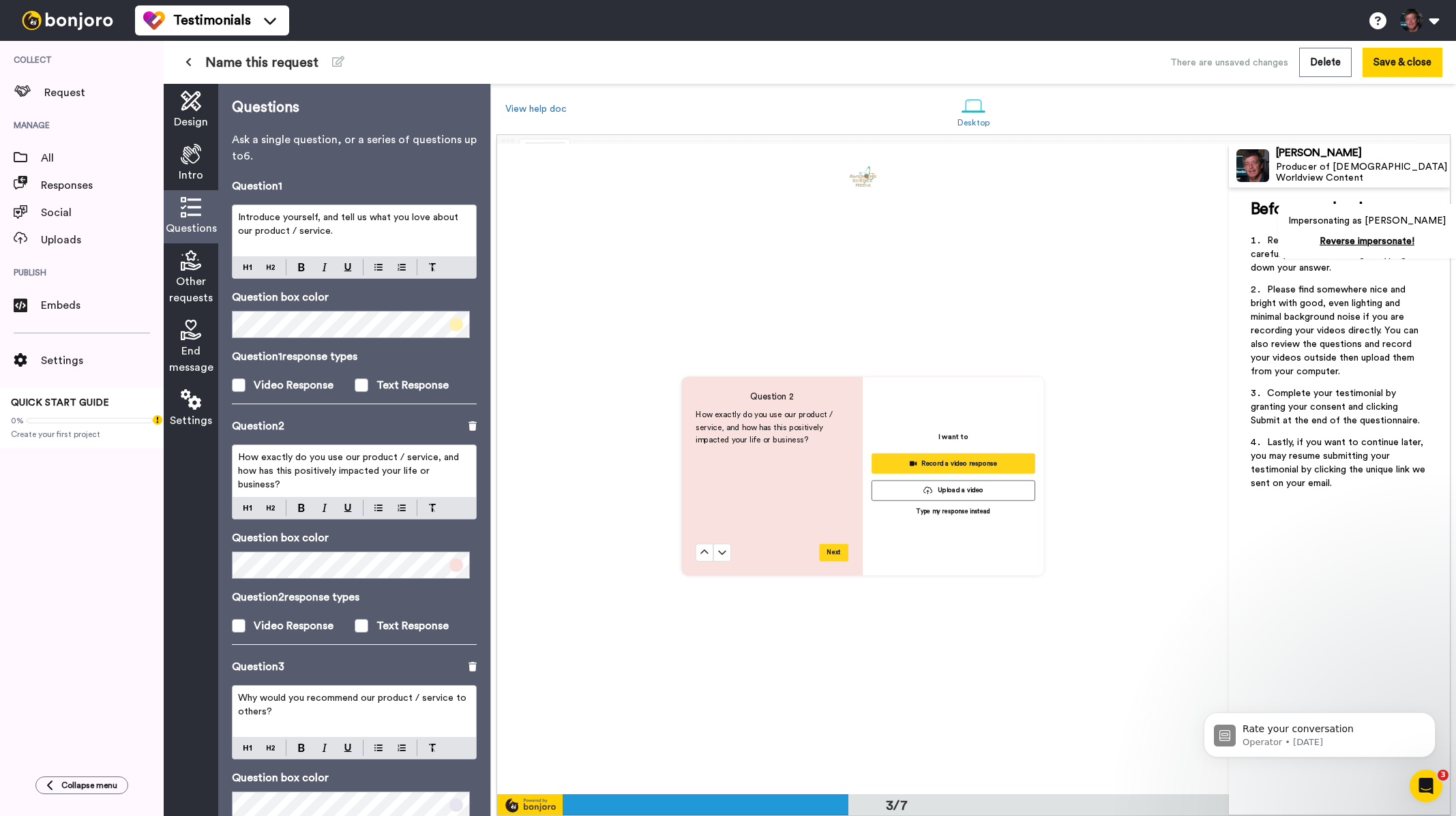
scroll to position [1302, 0]
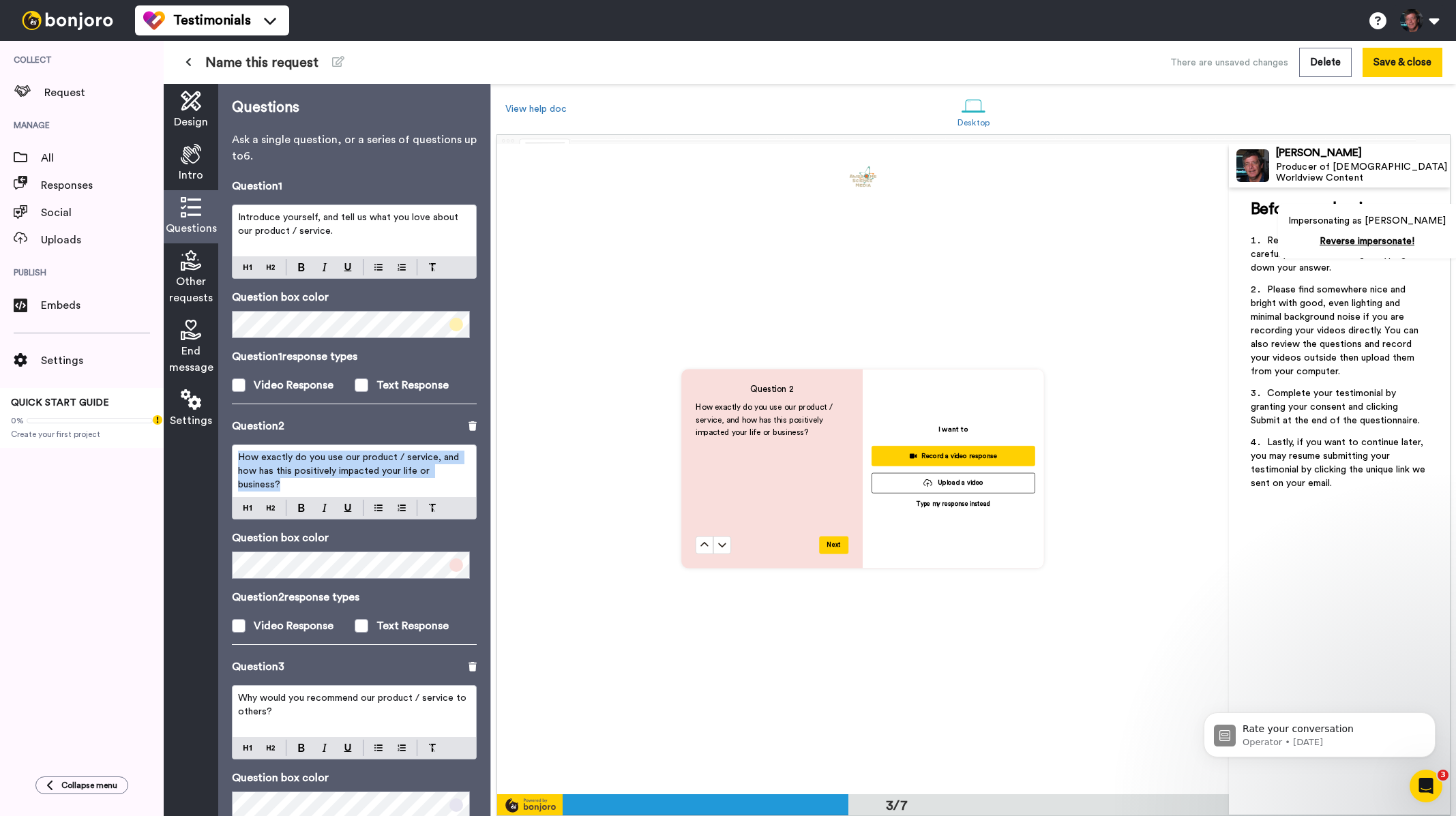
drag, startPoint x: 300, startPoint y: 477, endPoint x: 245, endPoint y: 468, distance: 55.7
click at [234, 459] on div "How exactly do you use our product / service, and how has this positively impac…" at bounding box center [354, 471] width 243 height 52
click at [355, 384] on span at bounding box center [362, 385] width 14 height 14
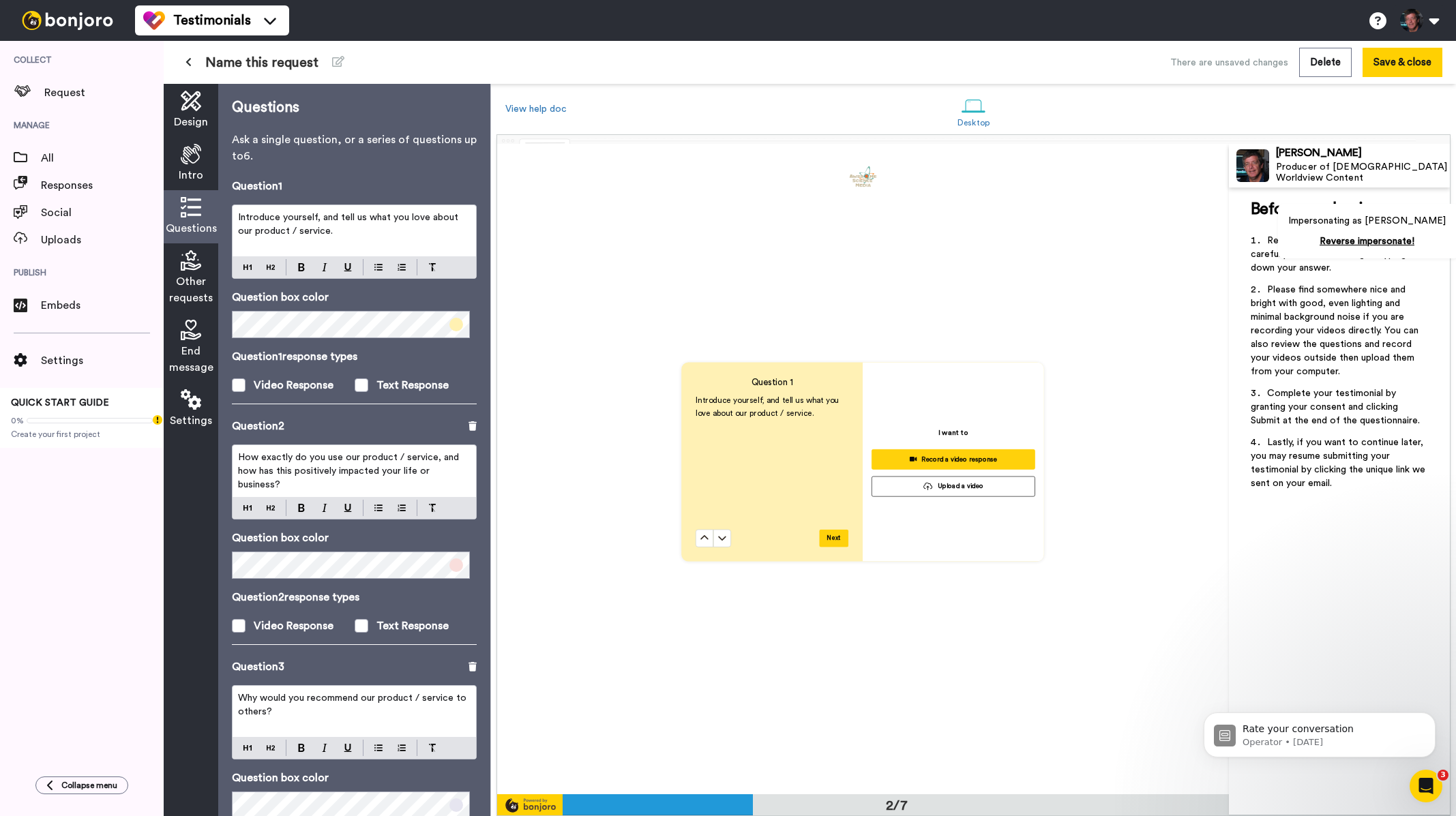
scroll to position [651, 0]
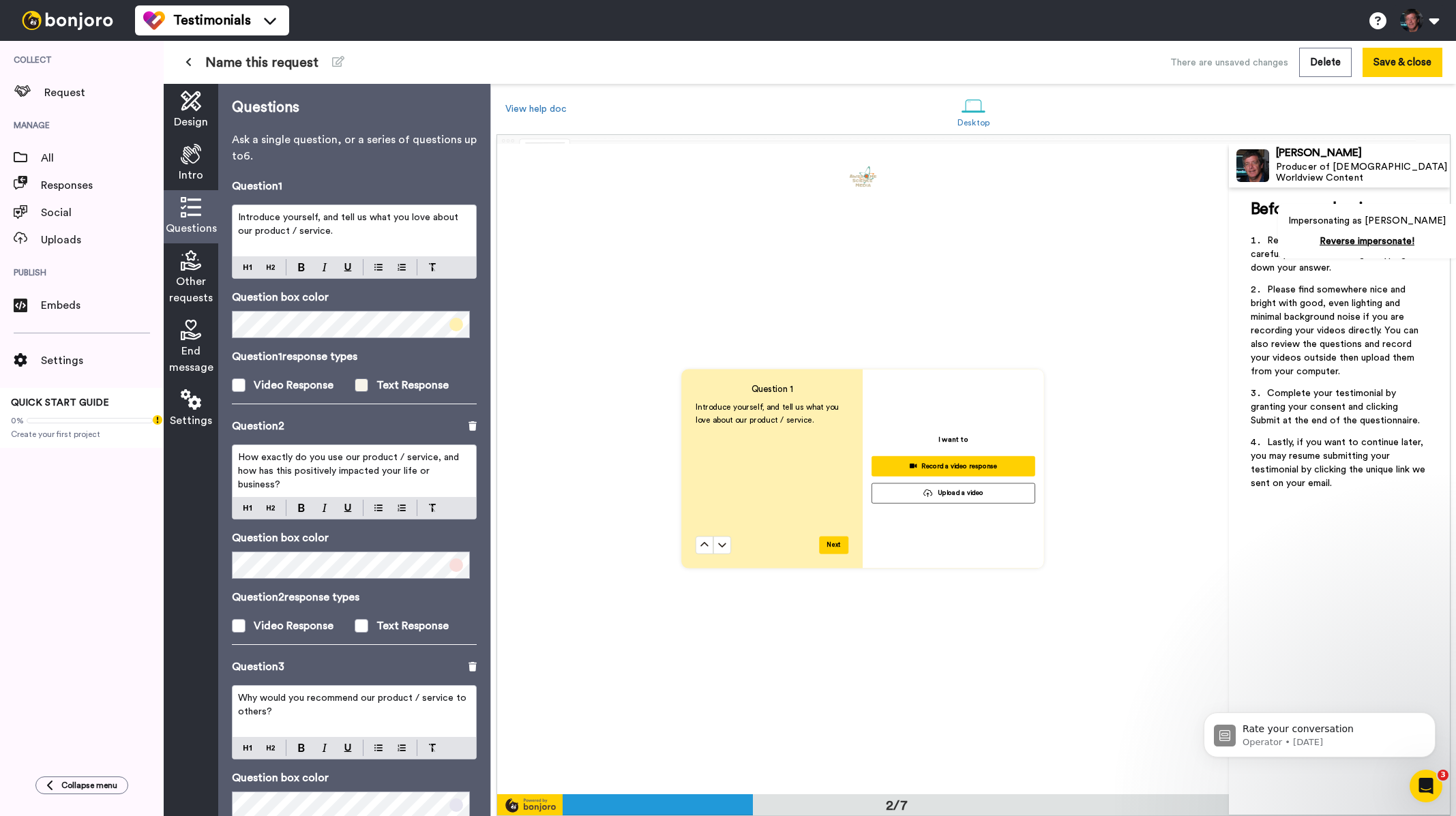
click at [365, 384] on label "Text Response" at bounding box center [416, 385] width 123 height 17
click at [187, 270] on icon at bounding box center [191, 260] width 20 height 20
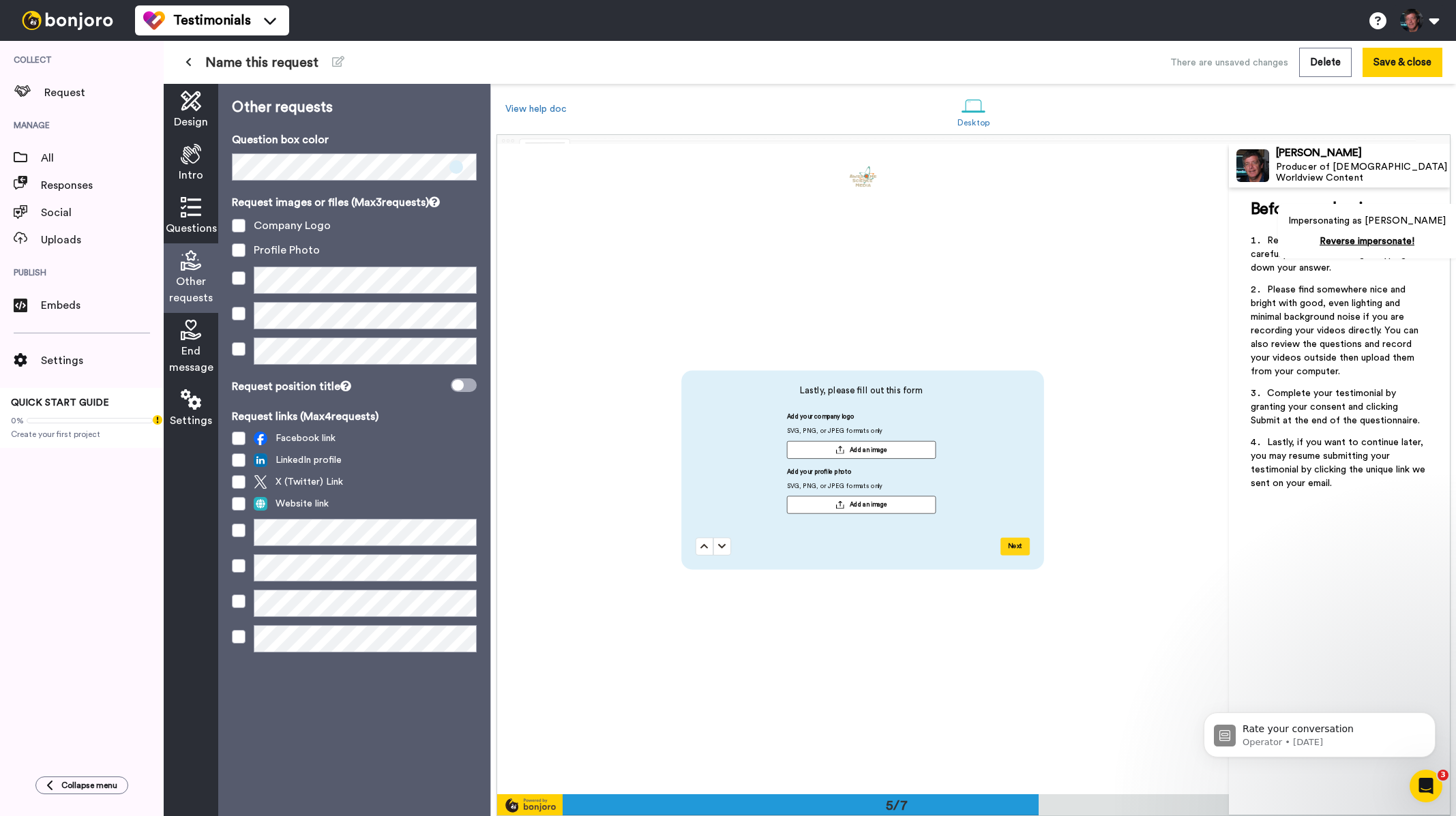
scroll to position [2603, 0]
click at [184, 334] on icon at bounding box center [191, 329] width 20 height 20
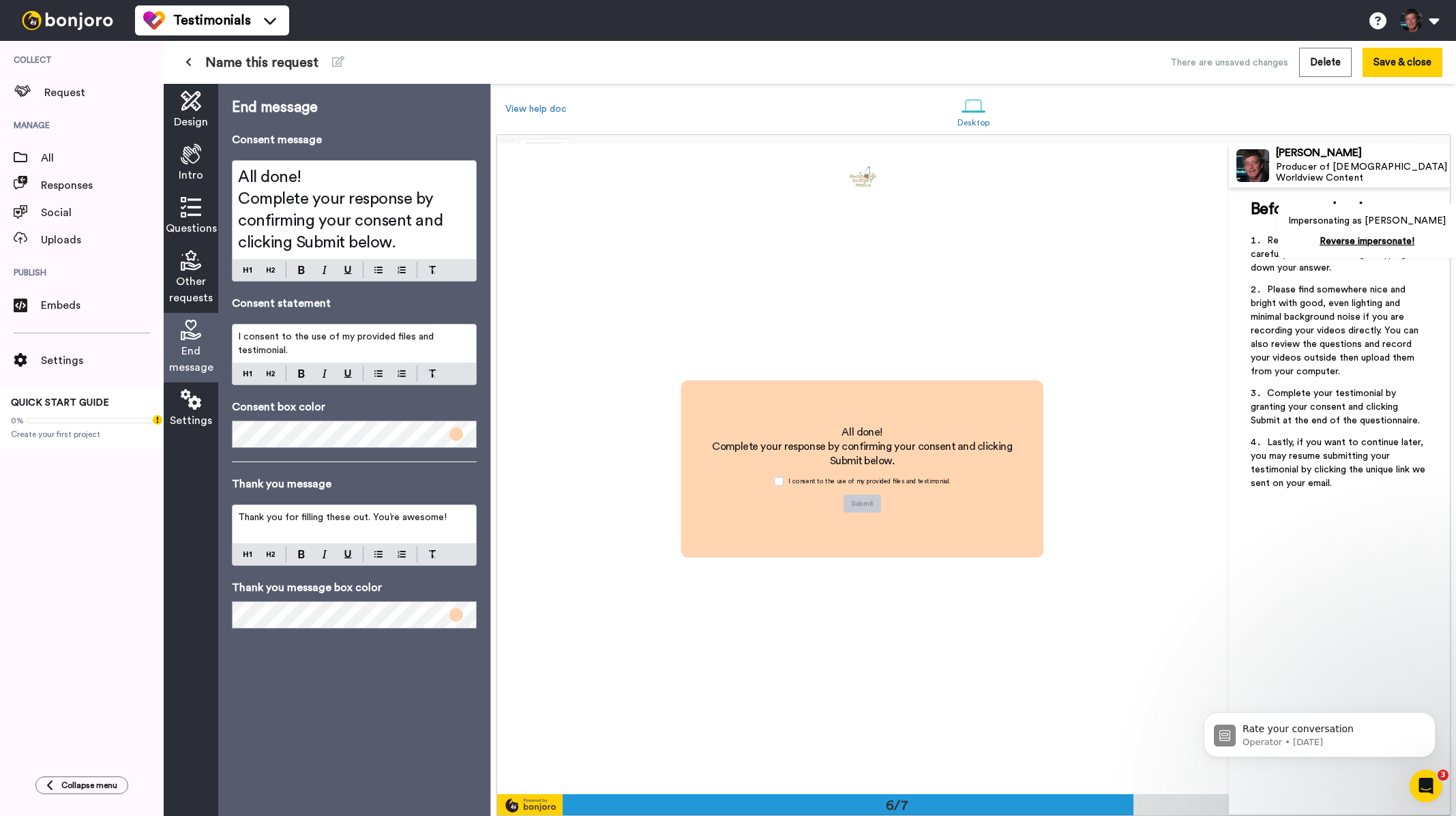
scroll to position [3254, 0]
click at [200, 397] on icon at bounding box center [191, 399] width 20 height 20
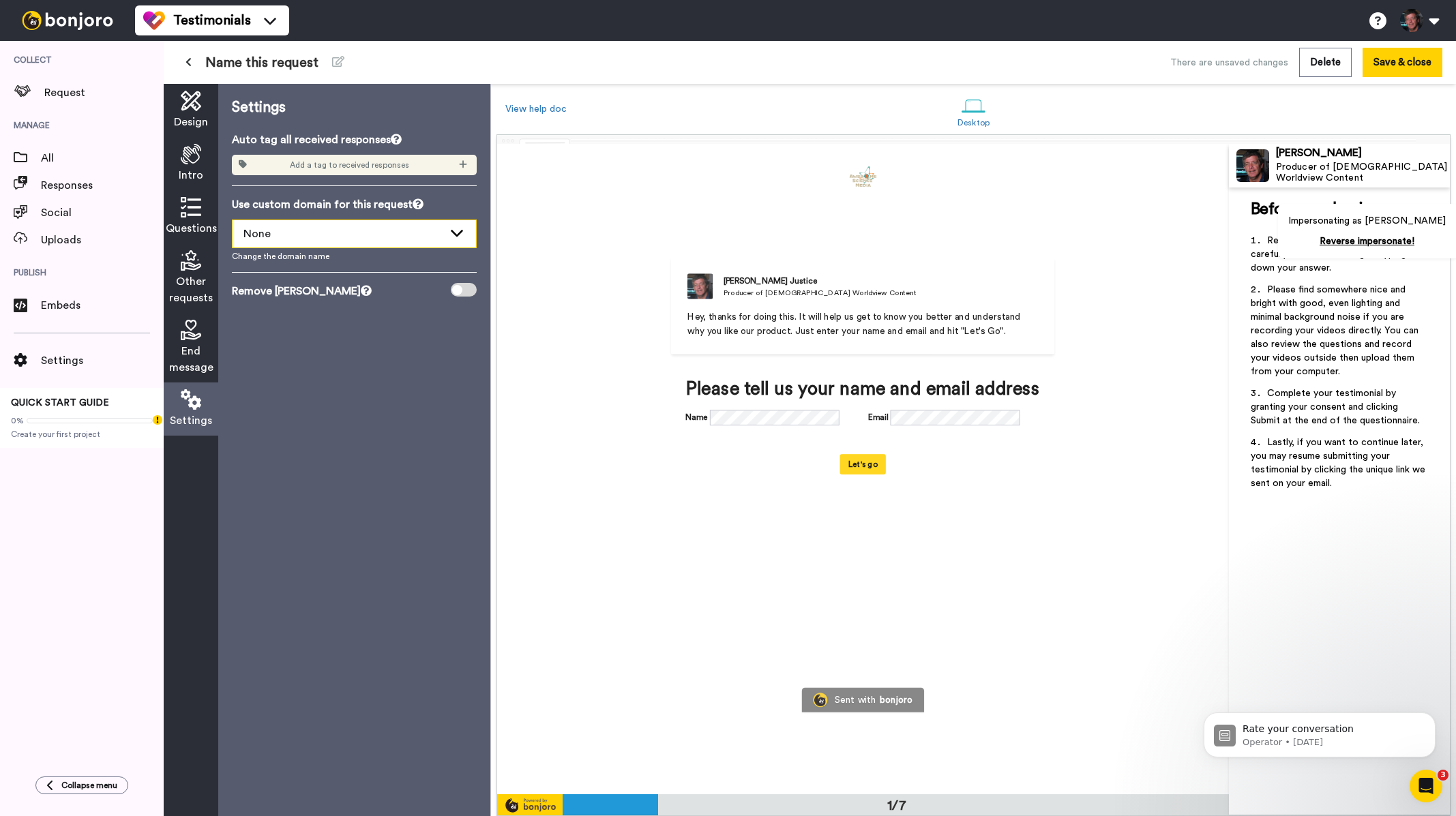
scroll to position [0, 0]
click at [409, 235] on div "None" at bounding box center [343, 234] width 200 height 17
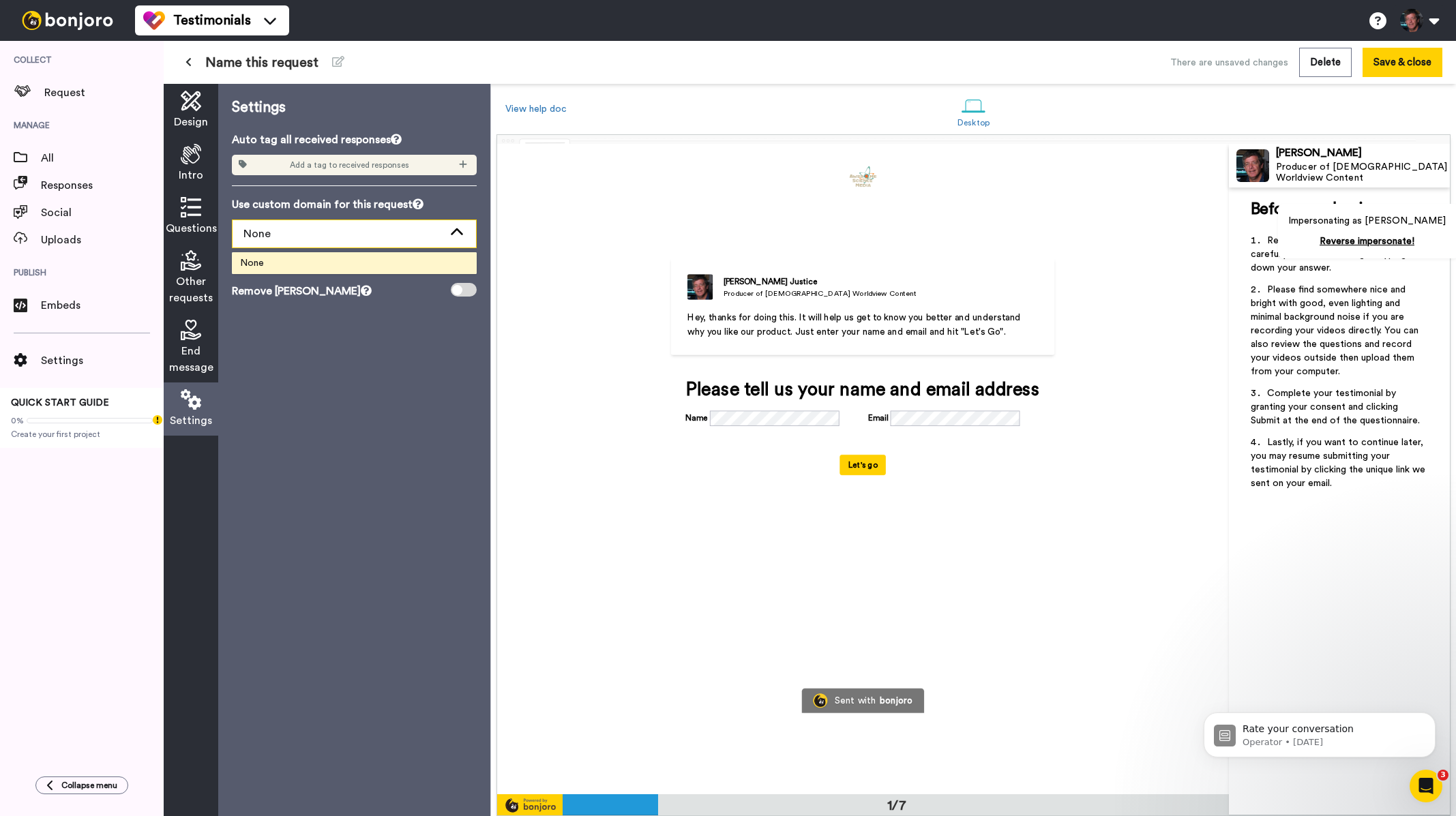
click at [444, 238] on div "None" at bounding box center [354, 234] width 243 height 27
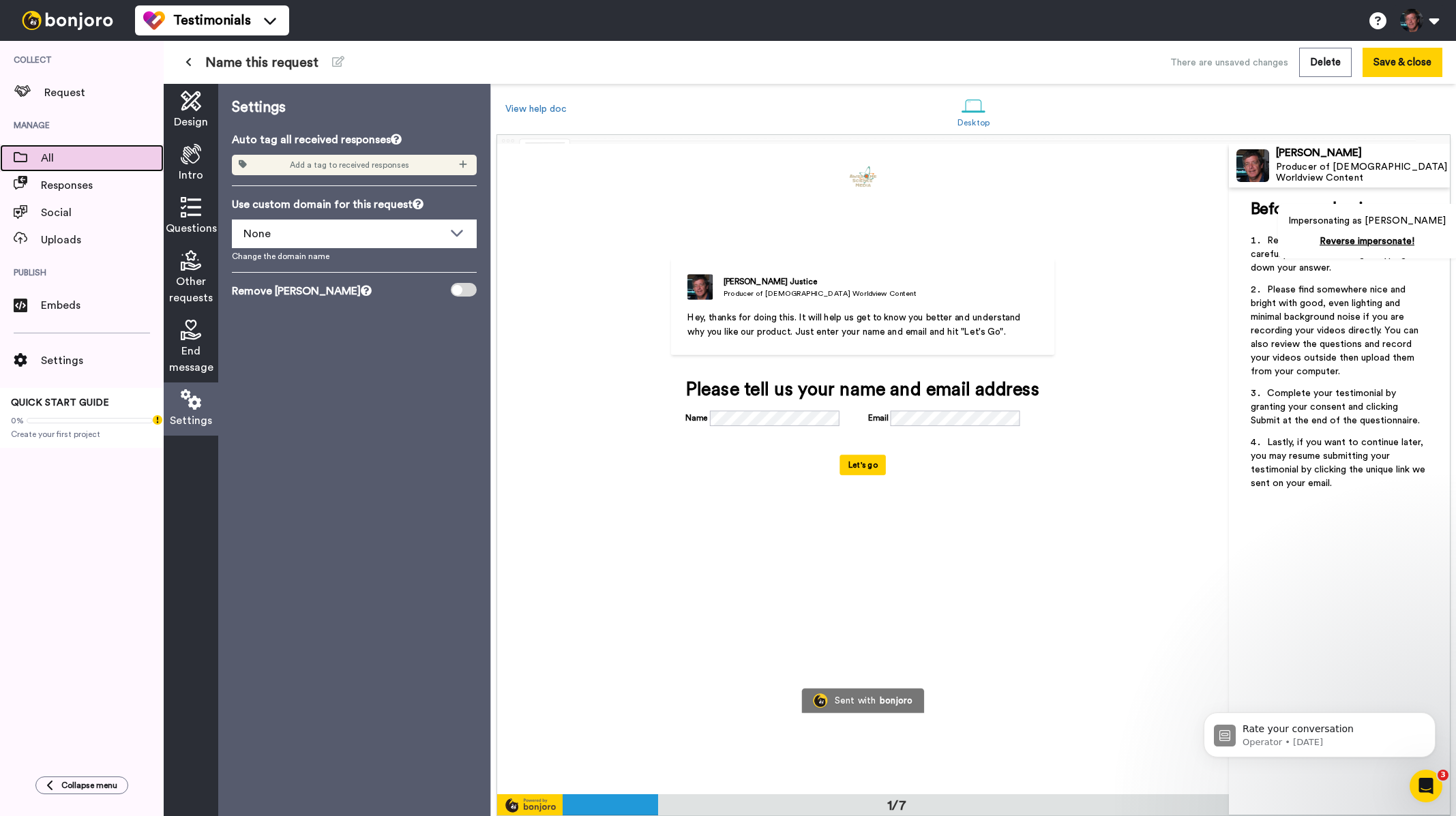
click at [42, 156] on span "All" at bounding box center [102, 158] width 123 height 17
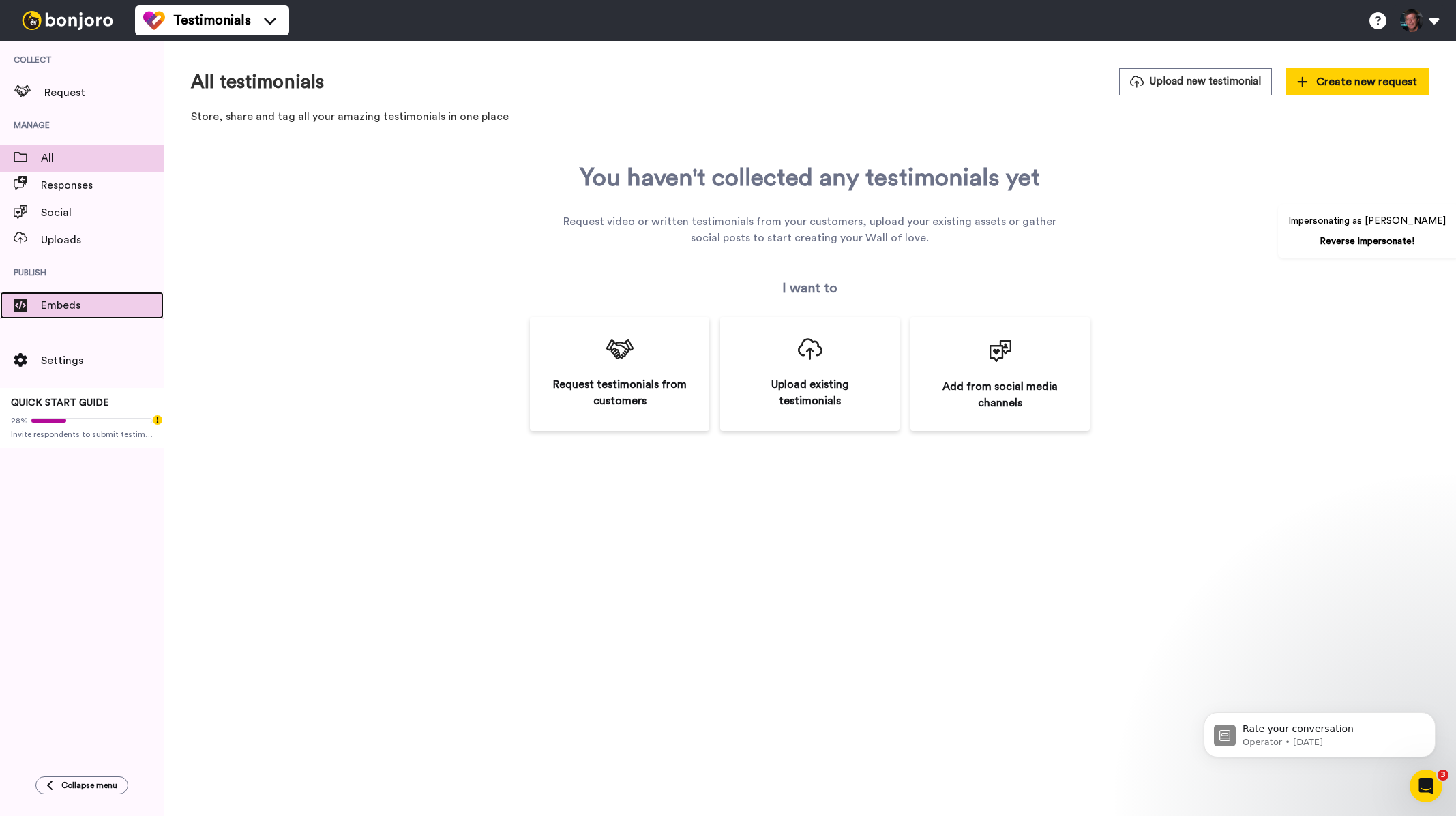
click at [69, 311] on span "Embeds" at bounding box center [102, 306] width 123 height 17
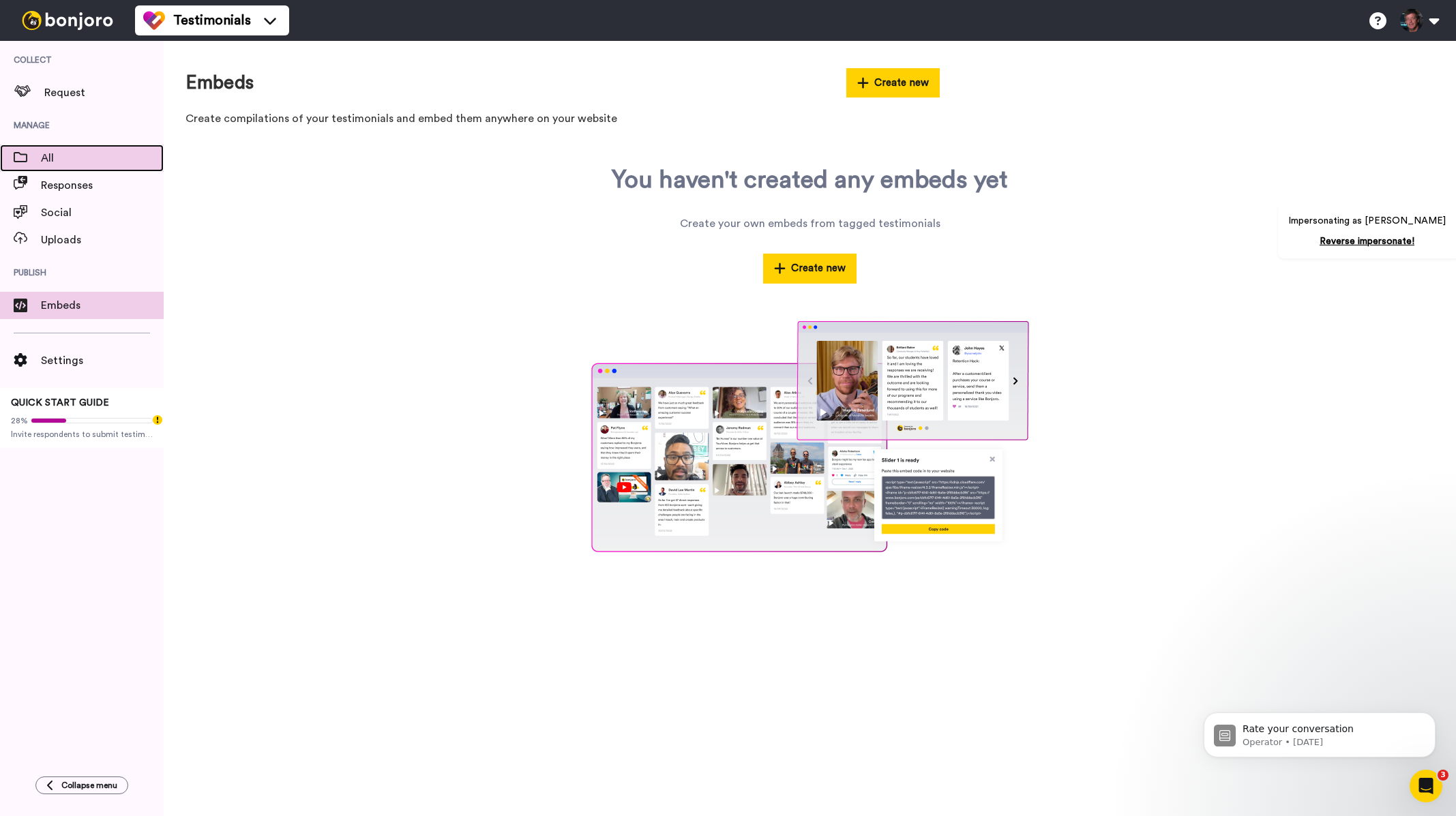
click at [99, 168] on div "All" at bounding box center [81, 158] width 163 height 27
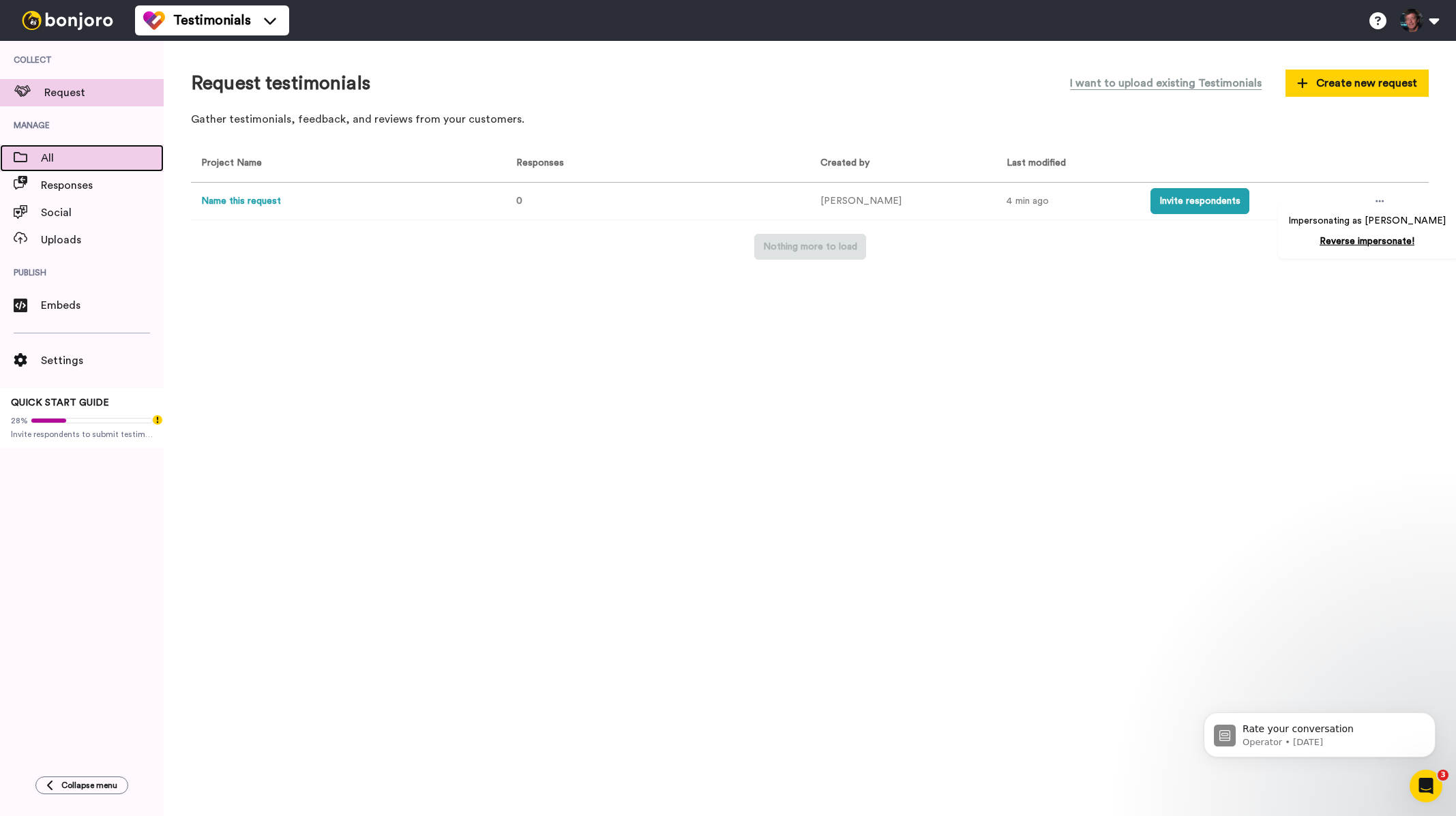
click at [40, 155] on span at bounding box center [20, 158] width 41 height 14
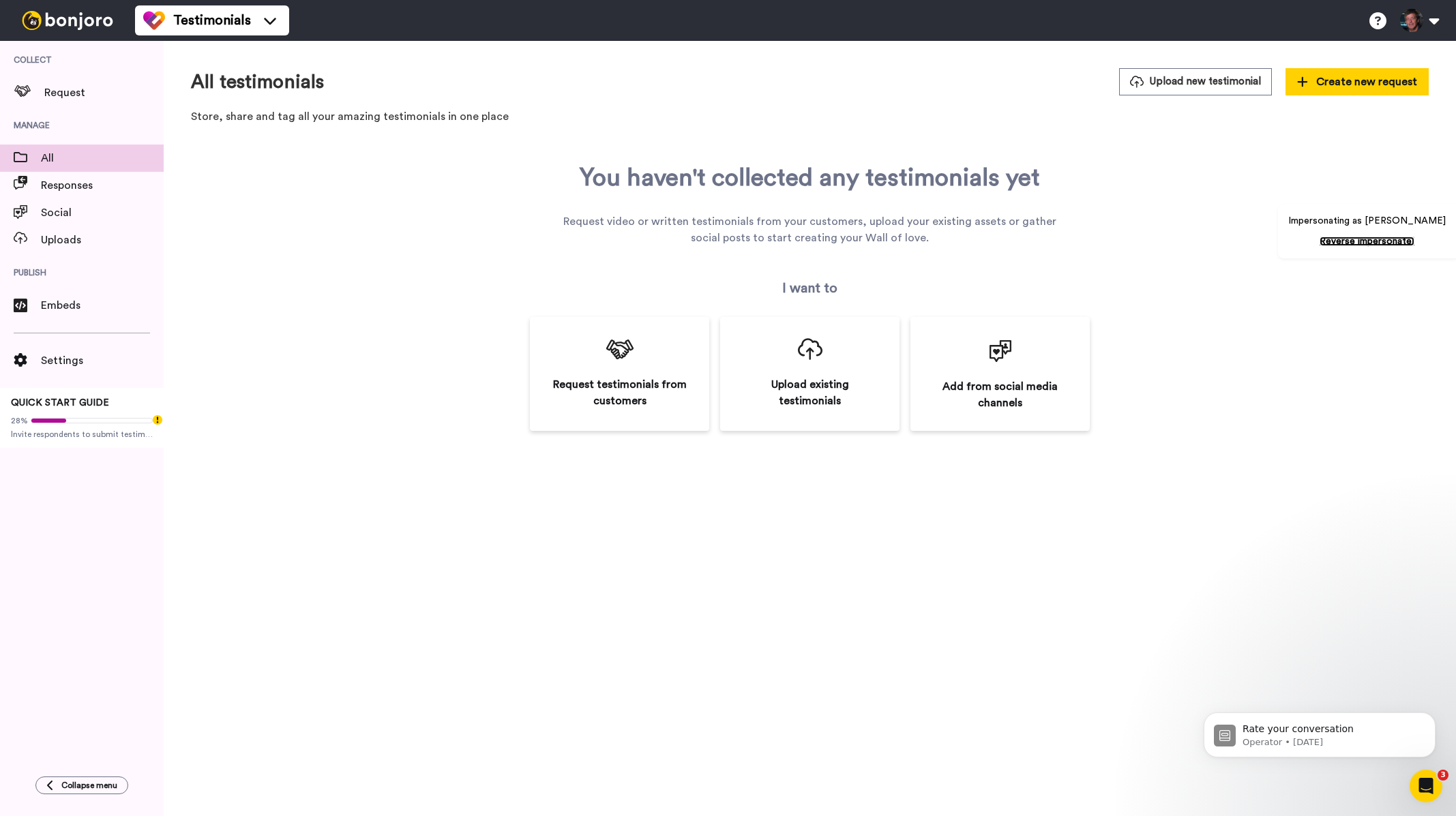
click at [1397, 241] on link "Reverse impersonate!" at bounding box center [1367, 241] width 95 height 10
